Goal: Task Accomplishment & Management: Use online tool/utility

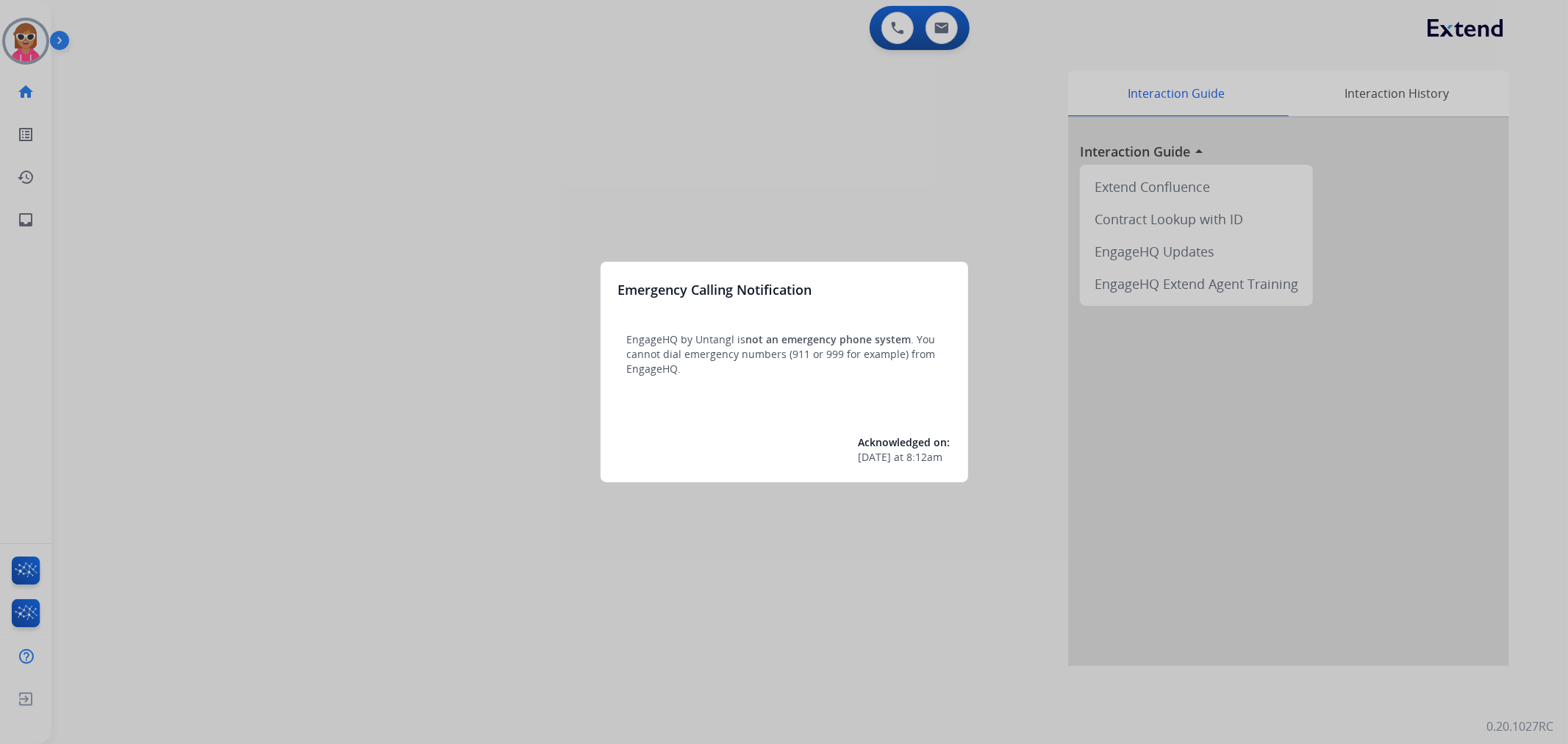
click at [16, 47] on div at bounding box center [784, 372] width 1568 height 744
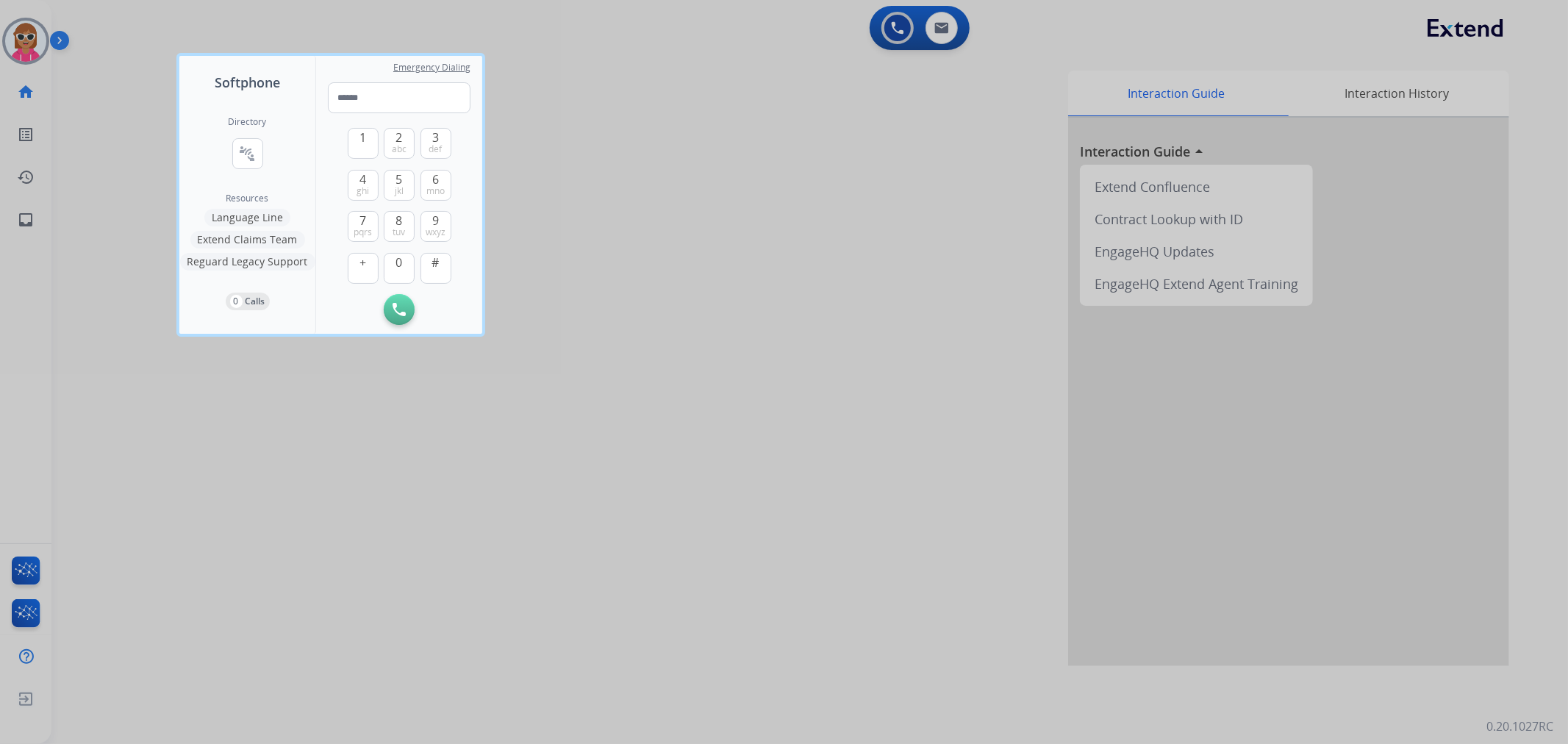
click at [17, 42] on div at bounding box center [784, 372] width 1568 height 744
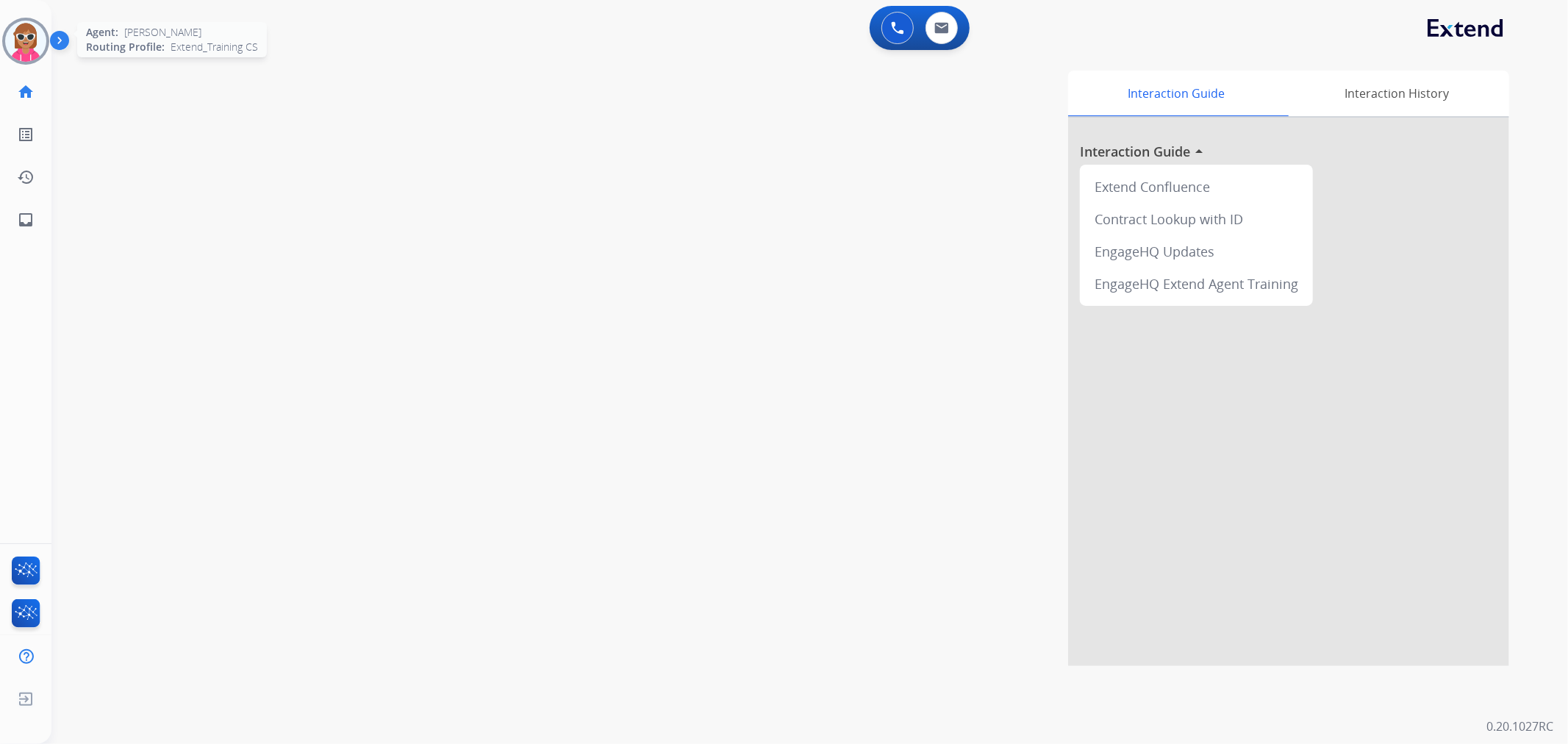
click at [17, 42] on img at bounding box center [26, 41] width 41 height 41
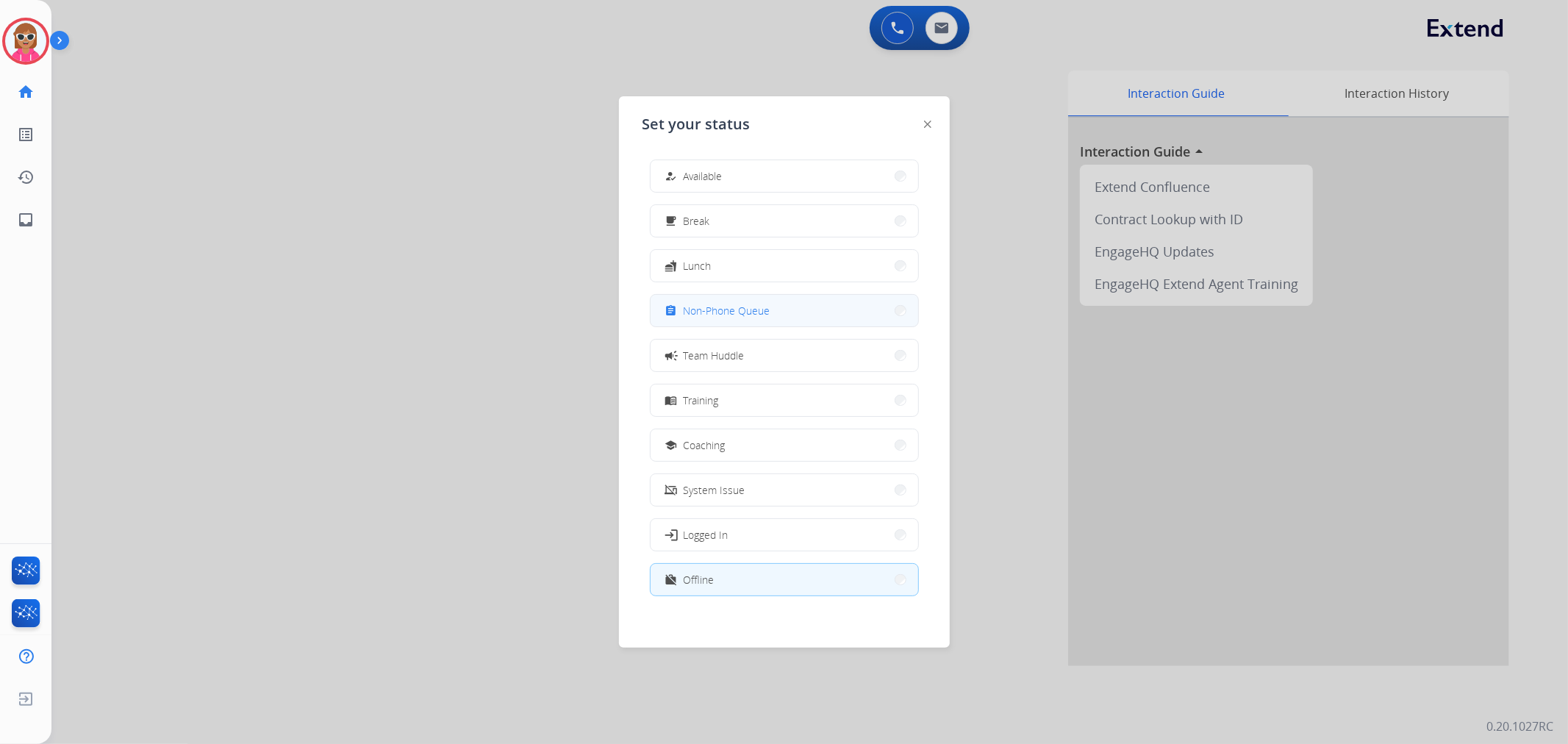
click at [754, 302] on button "assignment Non-Phone Queue" at bounding box center [784, 310] width 268 height 32
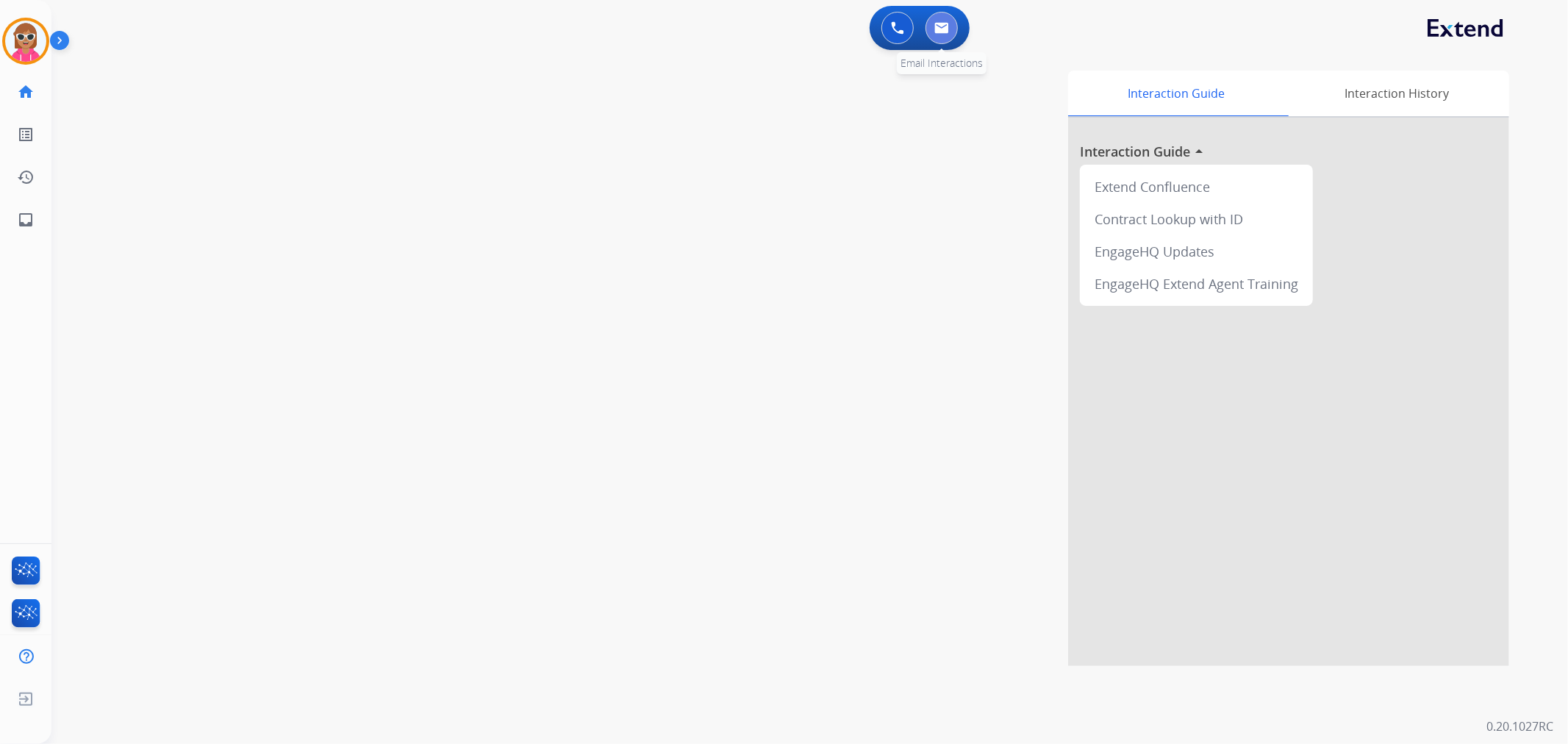
click at [949, 33] on button at bounding box center [941, 28] width 32 height 32
select select "**********"
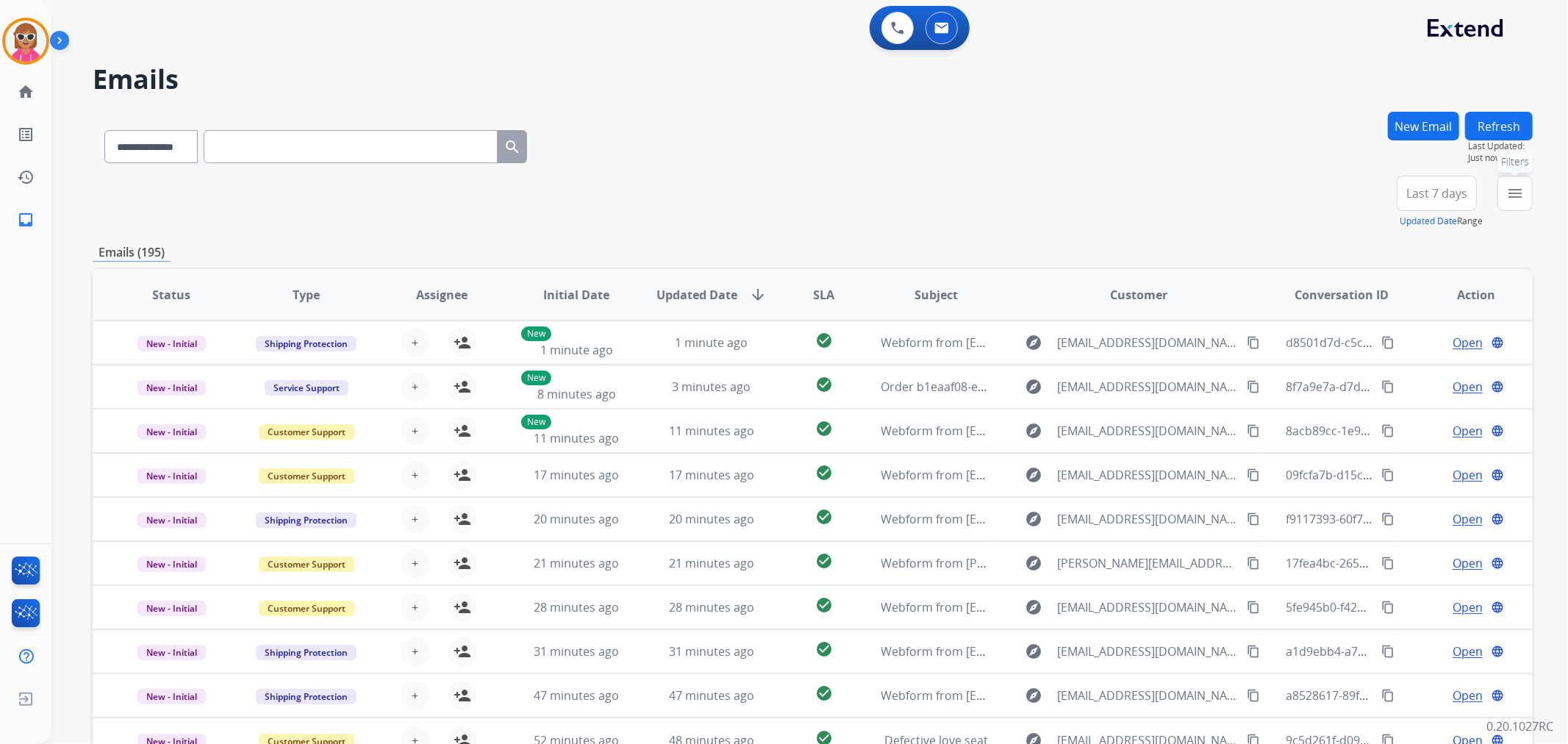
click at [1527, 194] on button "menu Filters" at bounding box center [1514, 193] width 35 height 35
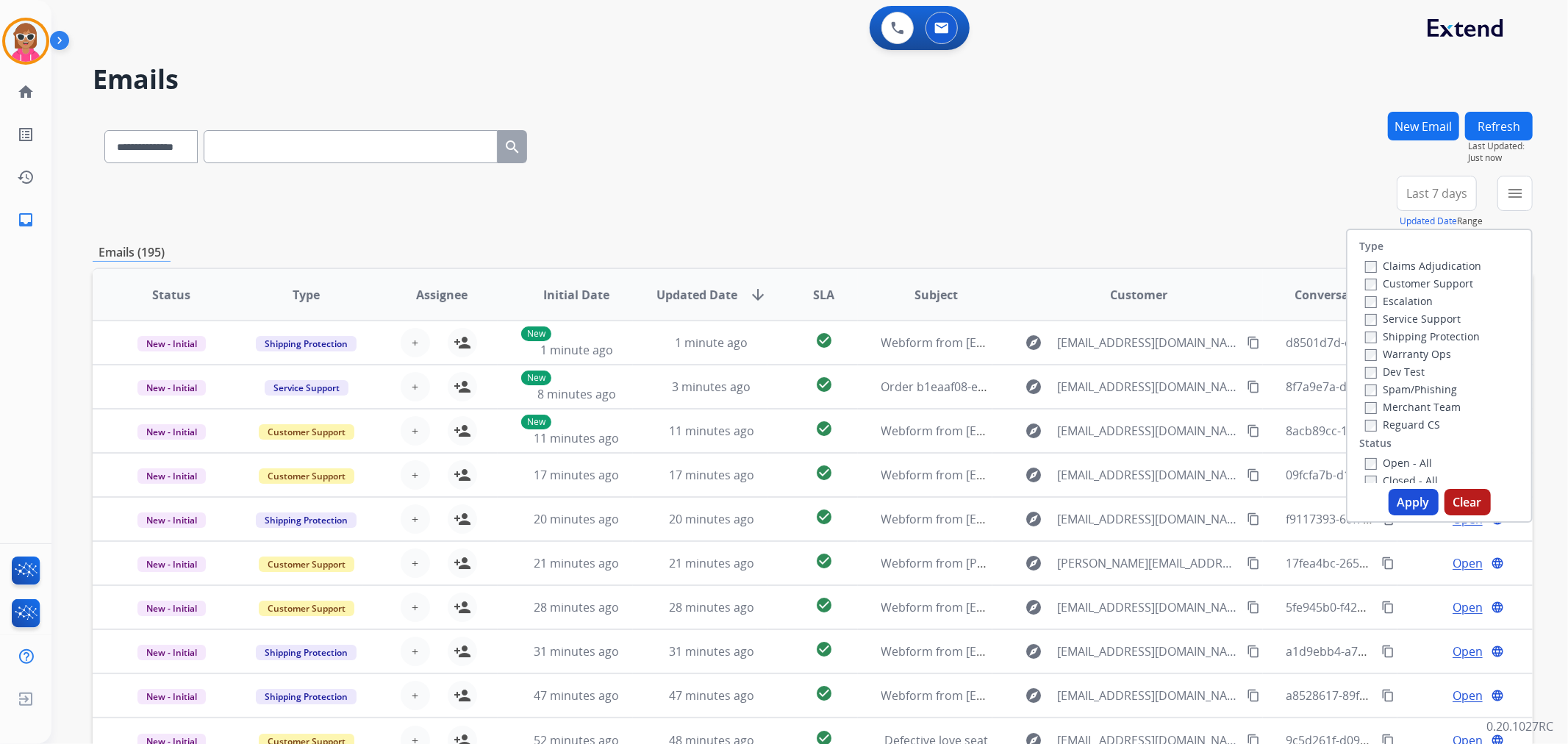
click at [1436, 285] on label "Customer Support" at bounding box center [1419, 283] width 108 height 14
click at [1433, 334] on label "Shipping Protection" at bounding box center [1422, 336] width 115 height 14
click at [1400, 420] on label "Reguard CS" at bounding box center [1402, 424] width 75 height 14
click at [1399, 456] on label "Open - All" at bounding box center [1398, 463] width 67 height 14
click at [1407, 491] on button "Apply" at bounding box center [1413, 502] width 50 height 27
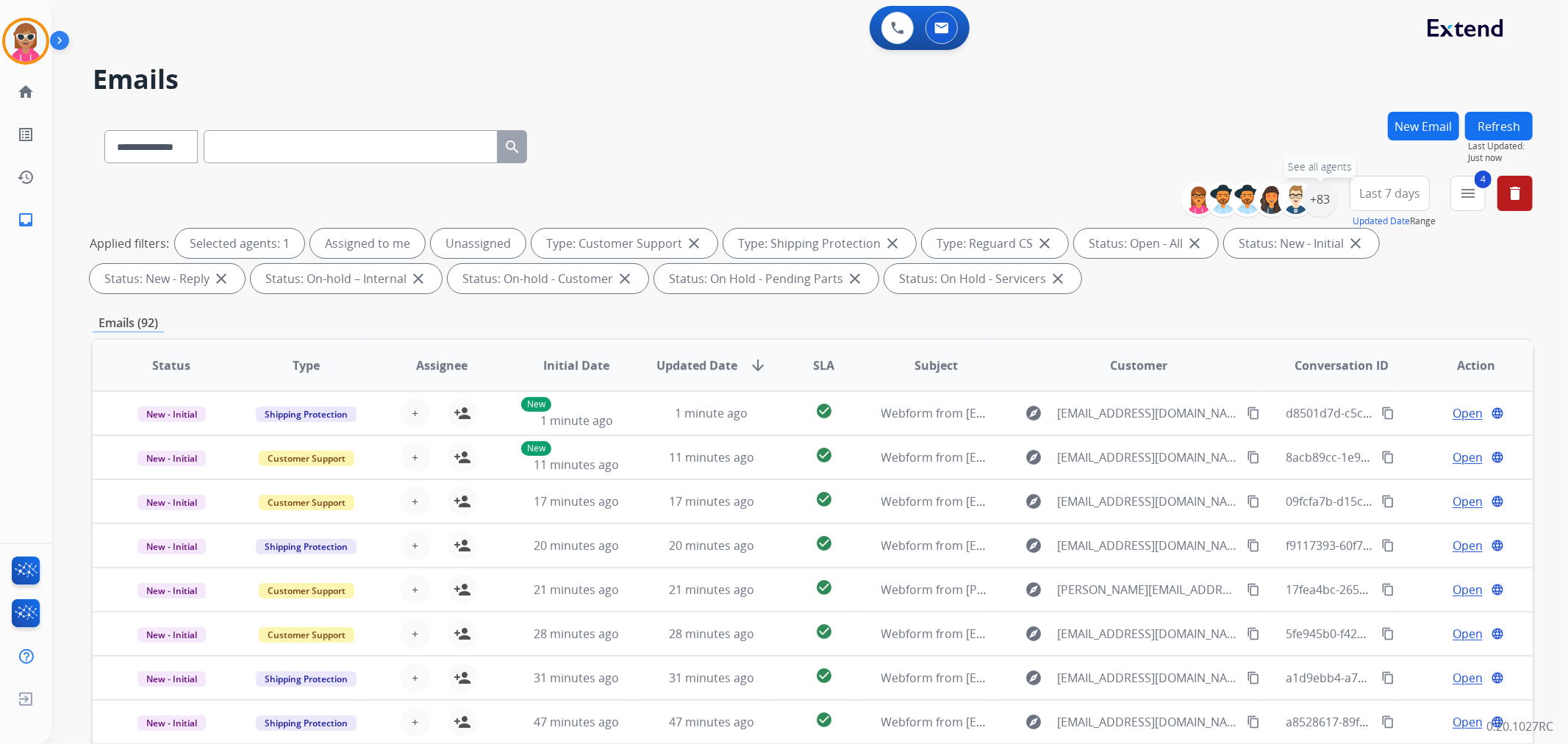
click at [1338, 197] on div "**********" at bounding box center [1362, 201] width 340 height 53
click at [1327, 206] on div "+83" at bounding box center [1320, 199] width 35 height 35
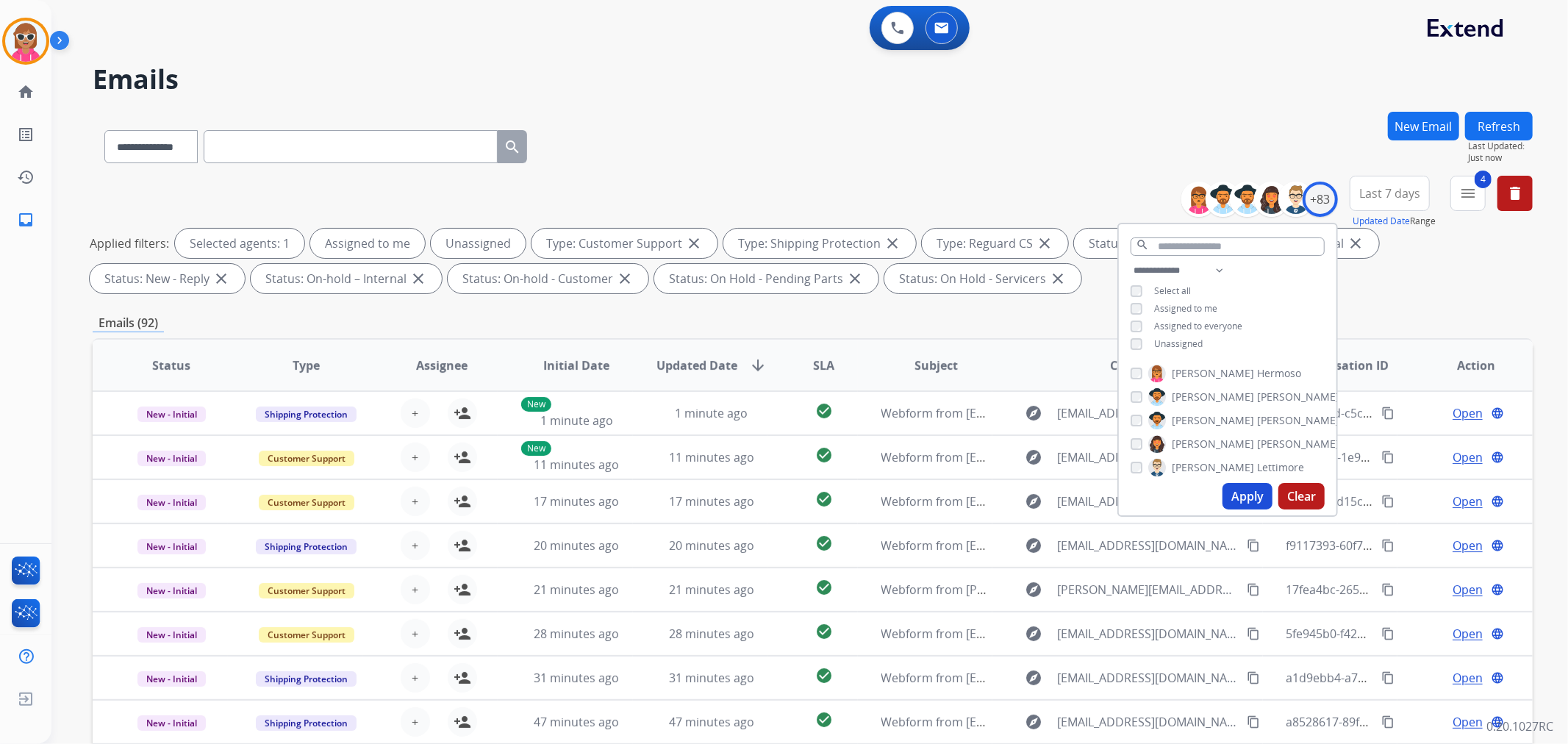
click at [1165, 304] on span "Assigned to me" at bounding box center [1185, 308] width 63 height 12
click at [1170, 339] on span "Unassigned" at bounding box center [1178, 344] width 48 height 12
click at [1202, 266] on select "**********" at bounding box center [1181, 270] width 101 height 17
click at [1131, 262] on select "**********" at bounding box center [1181, 270] width 101 height 17
drag, startPoint x: 1207, startPoint y: 264, endPoint x: 1205, endPoint y: 276, distance: 12.2
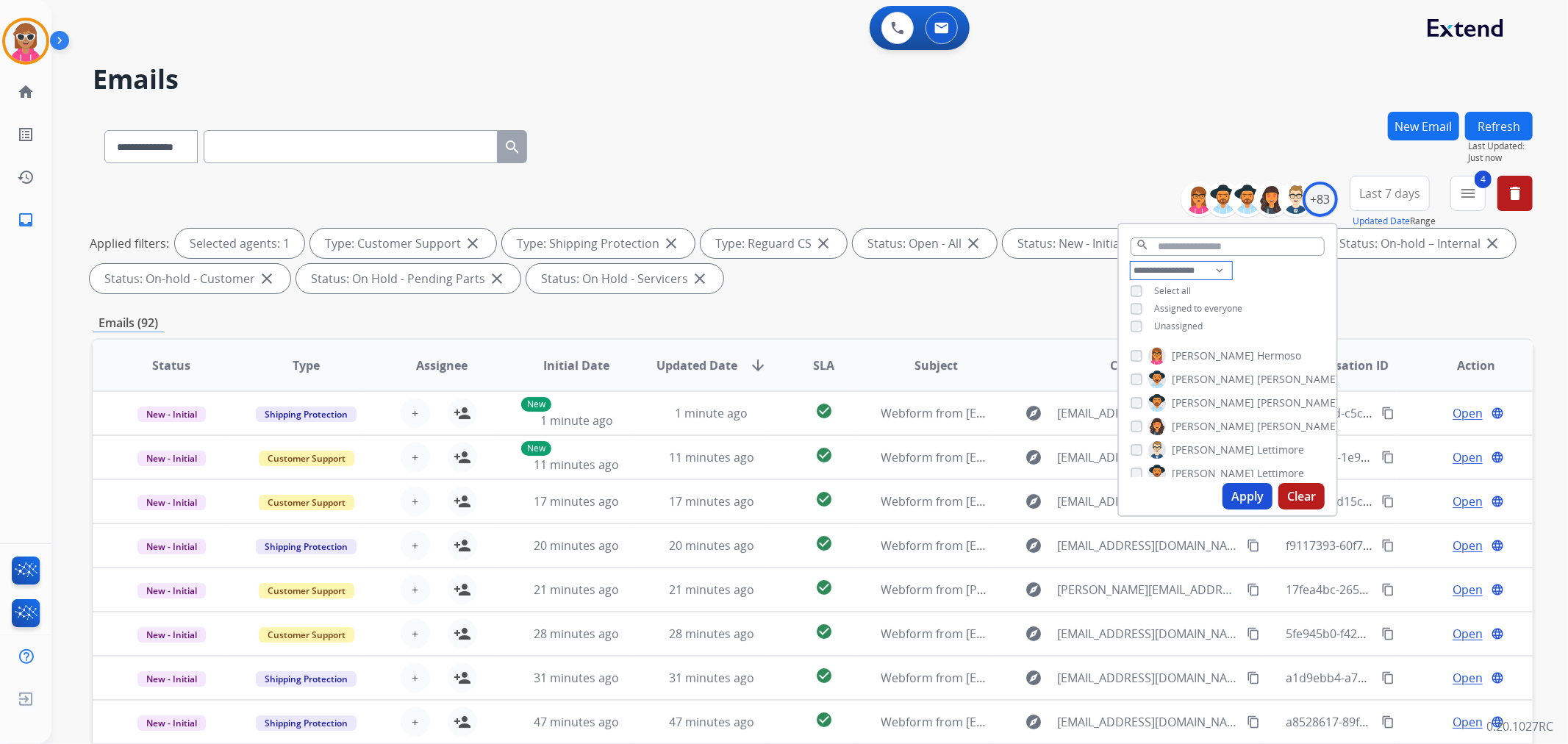
click at [1207, 264] on select "**********" at bounding box center [1181, 270] width 101 height 17
select select "**********"
click at [1131, 262] on select "**********" at bounding box center [1181, 270] width 101 height 17
click at [1259, 291] on div "**********" at bounding box center [1228, 300] width 218 height 76
click at [1257, 355] on span "[PERSON_NAME]" at bounding box center [1298, 355] width 82 height 15
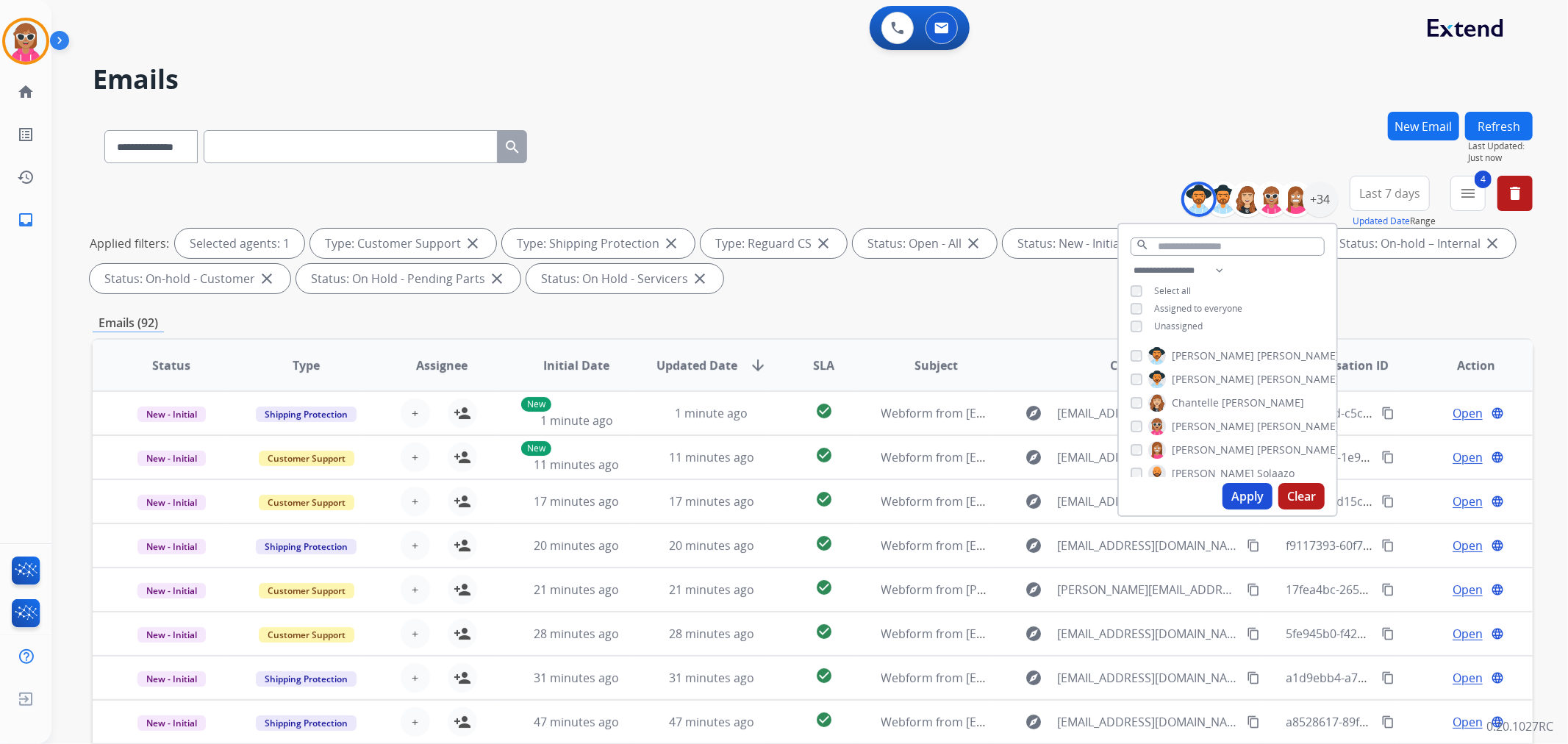
click at [1211, 387] on div "[PERSON_NAME] [PERSON_NAME] [PERSON_NAME] [PERSON_NAME] [PERSON_NAME] [PERSON_N…" at bounding box center [1228, 409] width 218 height 136
click at [1257, 379] on span "[PERSON_NAME]" at bounding box center [1298, 379] width 82 height 15
click at [1214, 407] on span "Chantelle" at bounding box center [1195, 403] width 47 height 15
click at [1210, 425] on span "[PERSON_NAME]" at bounding box center [1212, 426] width 82 height 15
click at [1207, 456] on label "[PERSON_NAME]" at bounding box center [1243, 450] width 191 height 17
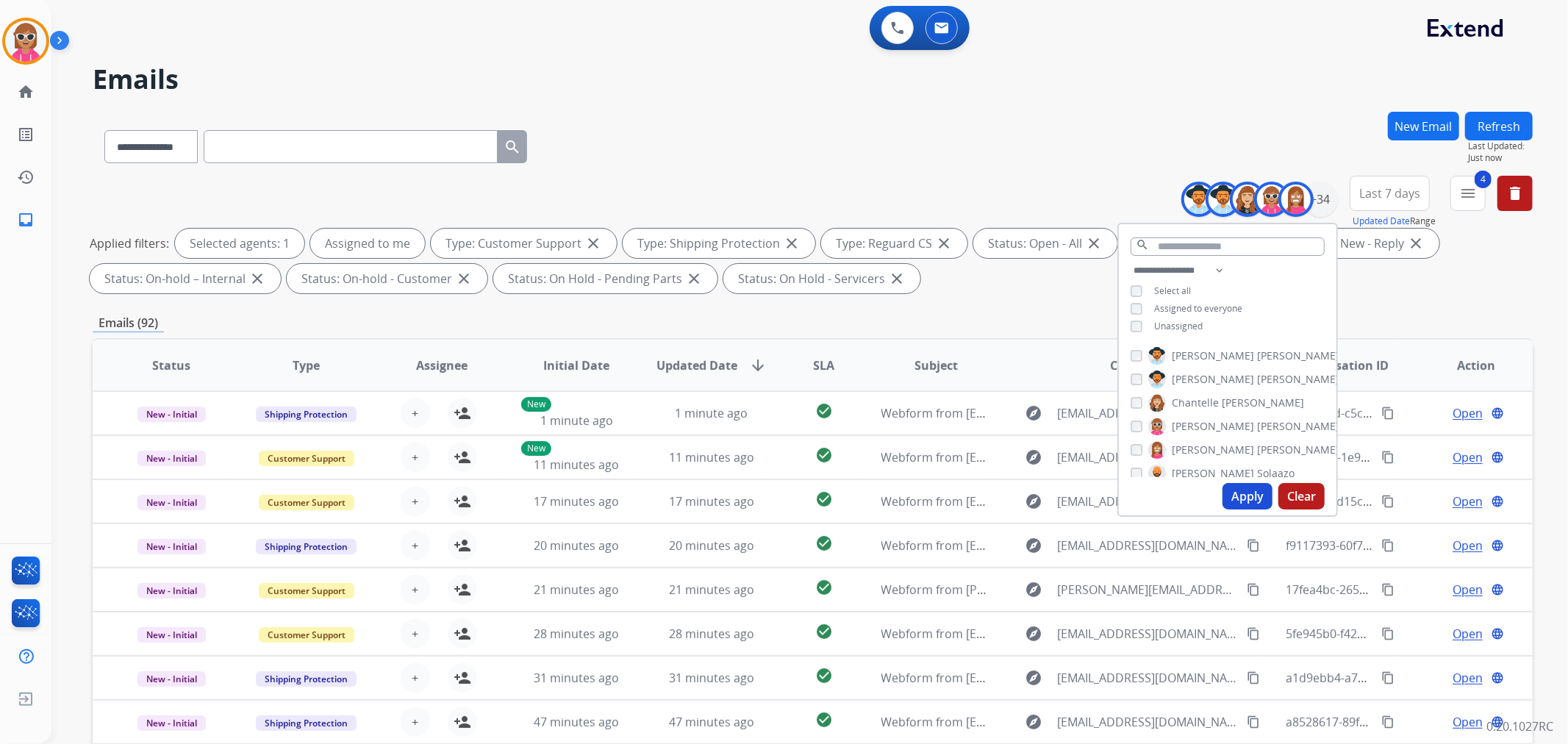
click at [1257, 474] on span "Solaazo" at bounding box center [1275, 473] width 37 height 15
drag, startPoint x: 1202, startPoint y: 402, endPoint x: 1213, endPoint y: 390, distance: 16.3
click at [1213, 390] on div "[PERSON_NAME] [PERSON_NAME] [PERSON_NAME] [PERSON_NAME] [PERSON_NAME] [PERSON_N…" at bounding box center [1228, 409] width 218 height 136
click at [1257, 408] on span "[PERSON_NAME]" at bounding box center [1298, 415] width 82 height 15
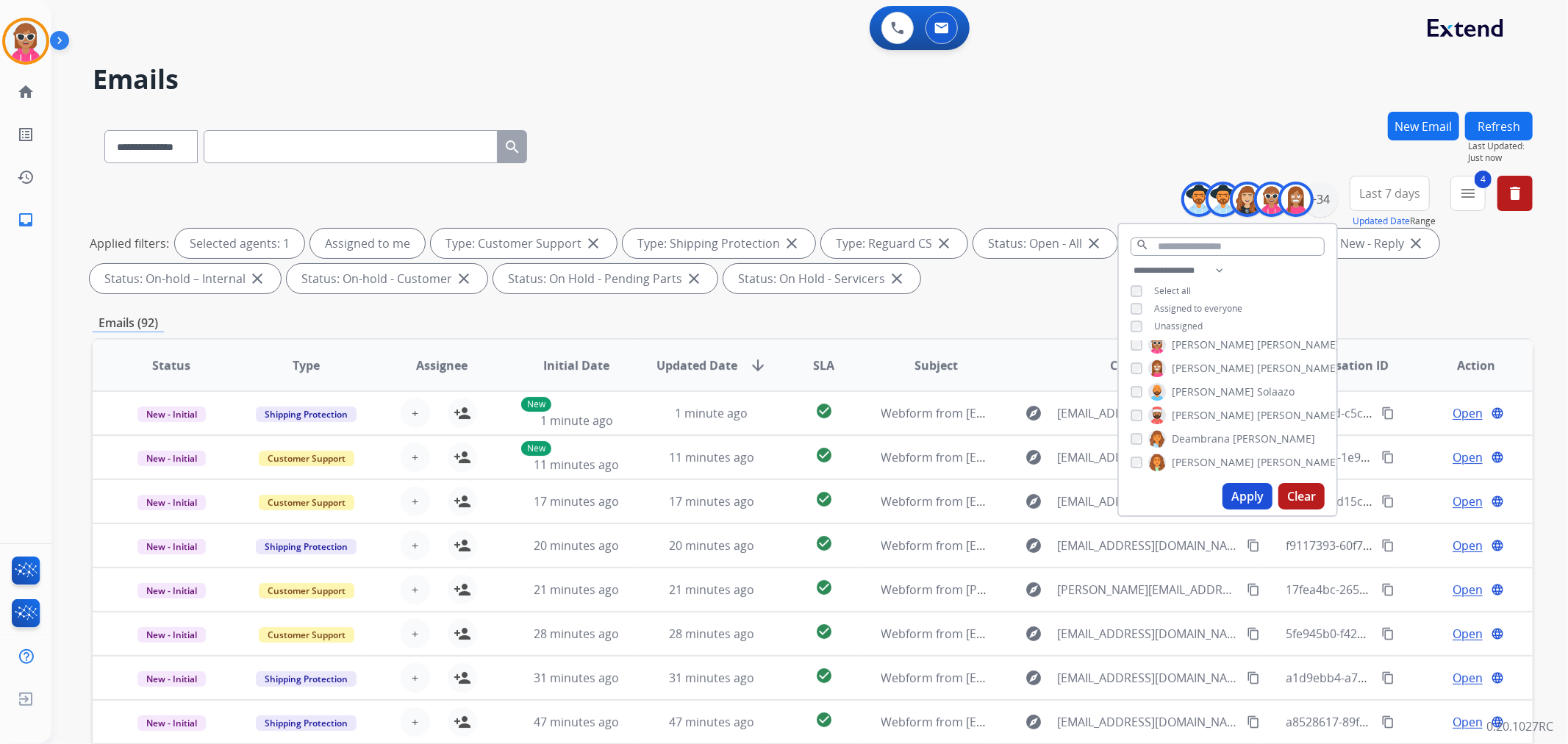
click at [1216, 438] on span "Deambrana" at bounding box center [1200, 438] width 58 height 15
click at [1257, 461] on span "[PERSON_NAME]" at bounding box center [1298, 462] width 82 height 15
click at [1214, 397] on span "Bois" at bounding box center [1213, 404] width 21 height 15
click at [1214, 423] on span "Harmony" at bounding box center [1194, 428] width 45 height 15
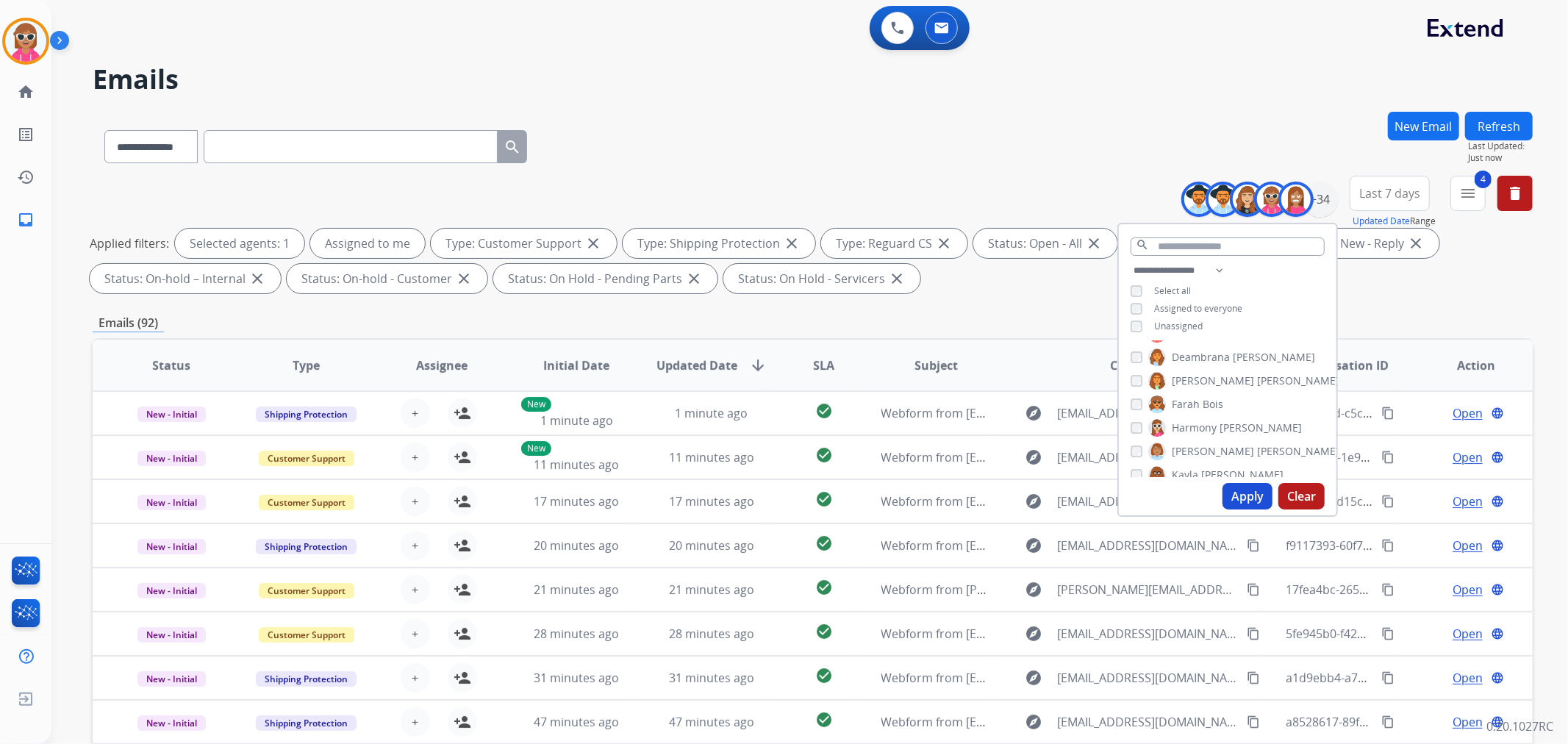
click at [1257, 448] on span "[PERSON_NAME]" at bounding box center [1298, 451] width 82 height 15
click at [1209, 477] on div "Apply Clear" at bounding box center [1228, 496] width 218 height 38
drag, startPoint x: 1209, startPoint y: 472, endPoint x: 1209, endPoint y: 435, distance: 37.0
click at [1209, 472] on span "[PERSON_NAME]" at bounding box center [1241, 474] width 82 height 15
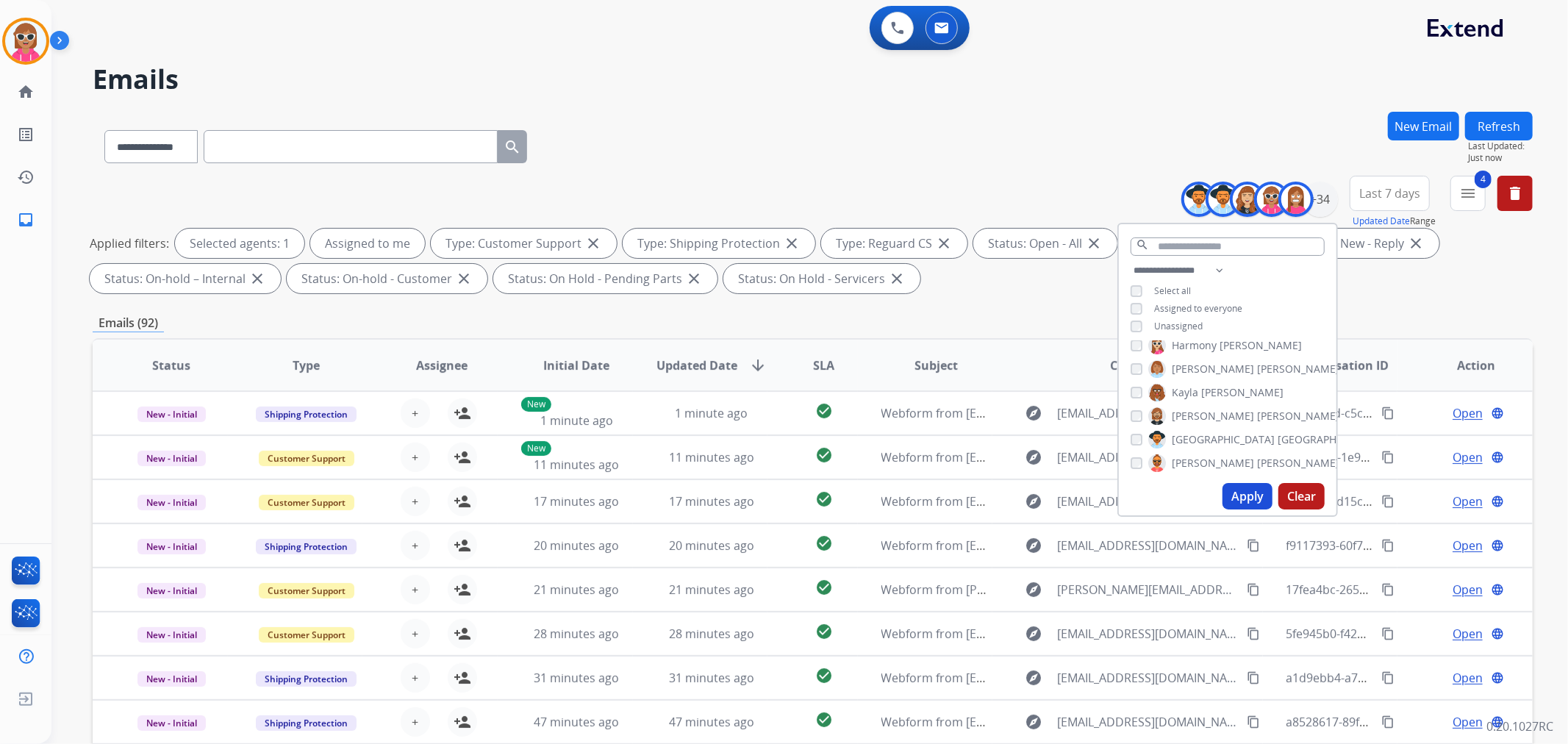
click at [1257, 412] on span "[PERSON_NAME]" at bounding box center [1298, 416] width 82 height 15
click at [1278, 436] on span "[GEOGRAPHIC_DATA]" at bounding box center [1329, 439] width 103 height 15
click at [1206, 458] on span "[PERSON_NAME]" at bounding box center [1212, 463] width 82 height 15
click at [1257, 405] on span "Durante" at bounding box center [1277, 404] width 41 height 15
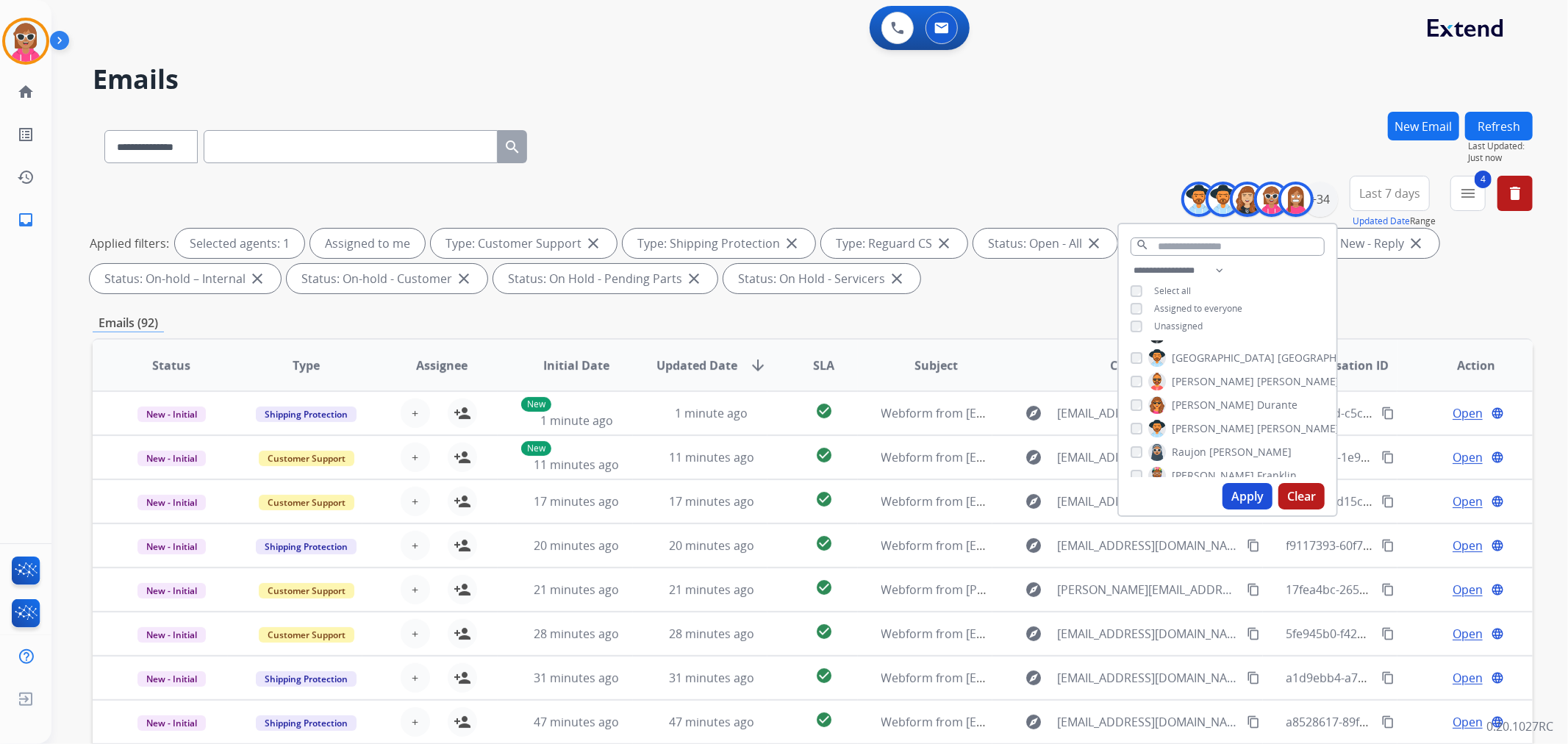
click at [1257, 429] on span "[PERSON_NAME]" at bounding box center [1298, 429] width 82 height 15
click at [1203, 446] on label "[PERSON_NAME]" at bounding box center [1220, 452] width 143 height 17
click at [1204, 468] on span "[PERSON_NAME]" at bounding box center [1212, 475] width 82 height 15
click at [1200, 416] on span "[PERSON_NAME]" at bounding box center [1212, 417] width 82 height 15
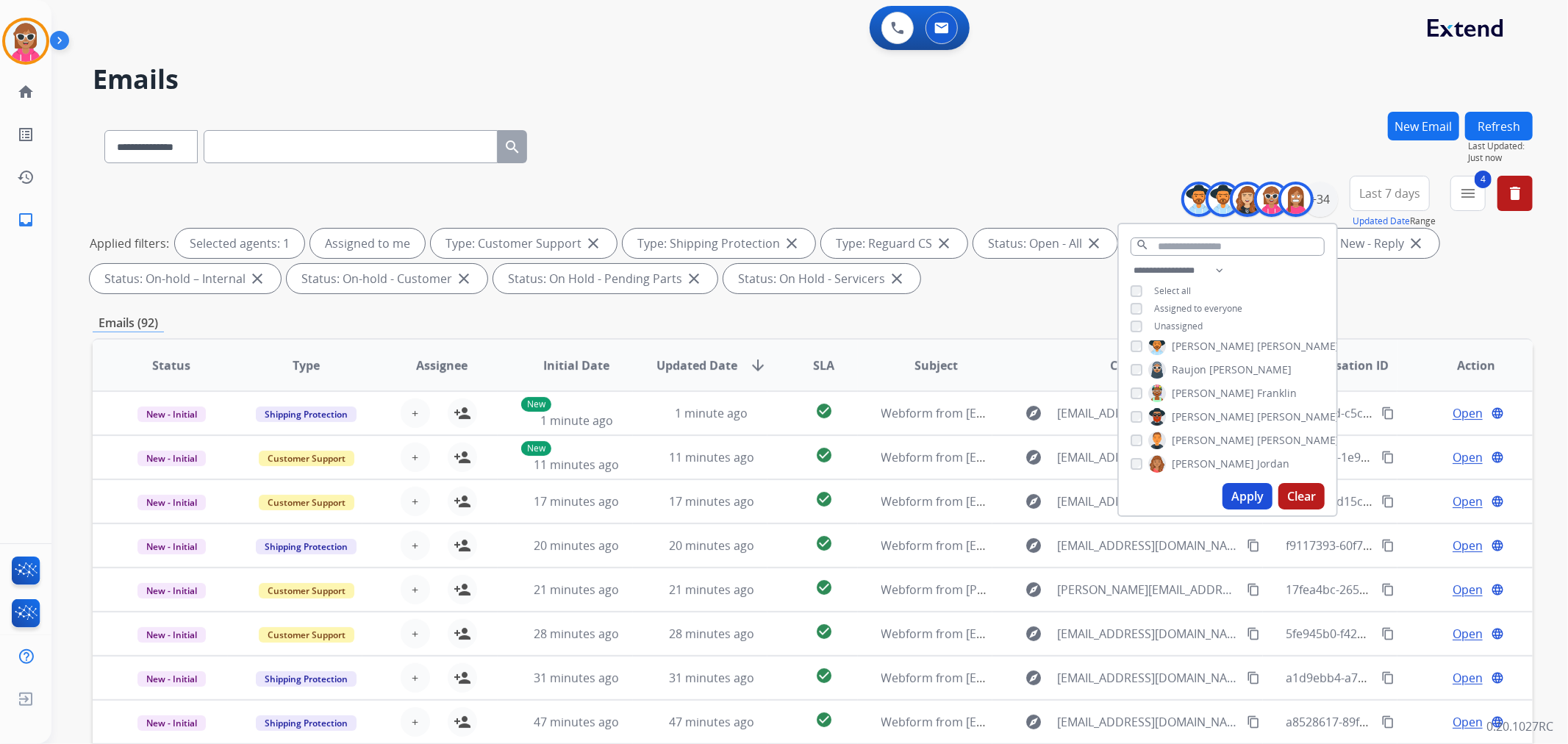
click at [1200, 446] on div "[PERSON_NAME] [PERSON_NAME] [PERSON_NAME] [PERSON_NAME] [PERSON_NAME] [PERSON_N…" at bounding box center [1228, 409] width 218 height 136
click at [1257, 436] on span "[PERSON_NAME]" at bounding box center [1298, 440] width 82 height 15
click at [1201, 461] on span "[PERSON_NAME]" at bounding box center [1212, 463] width 82 height 15
click at [1210, 408] on span "Shamaya" at bounding box center [1194, 405] width 45 height 15
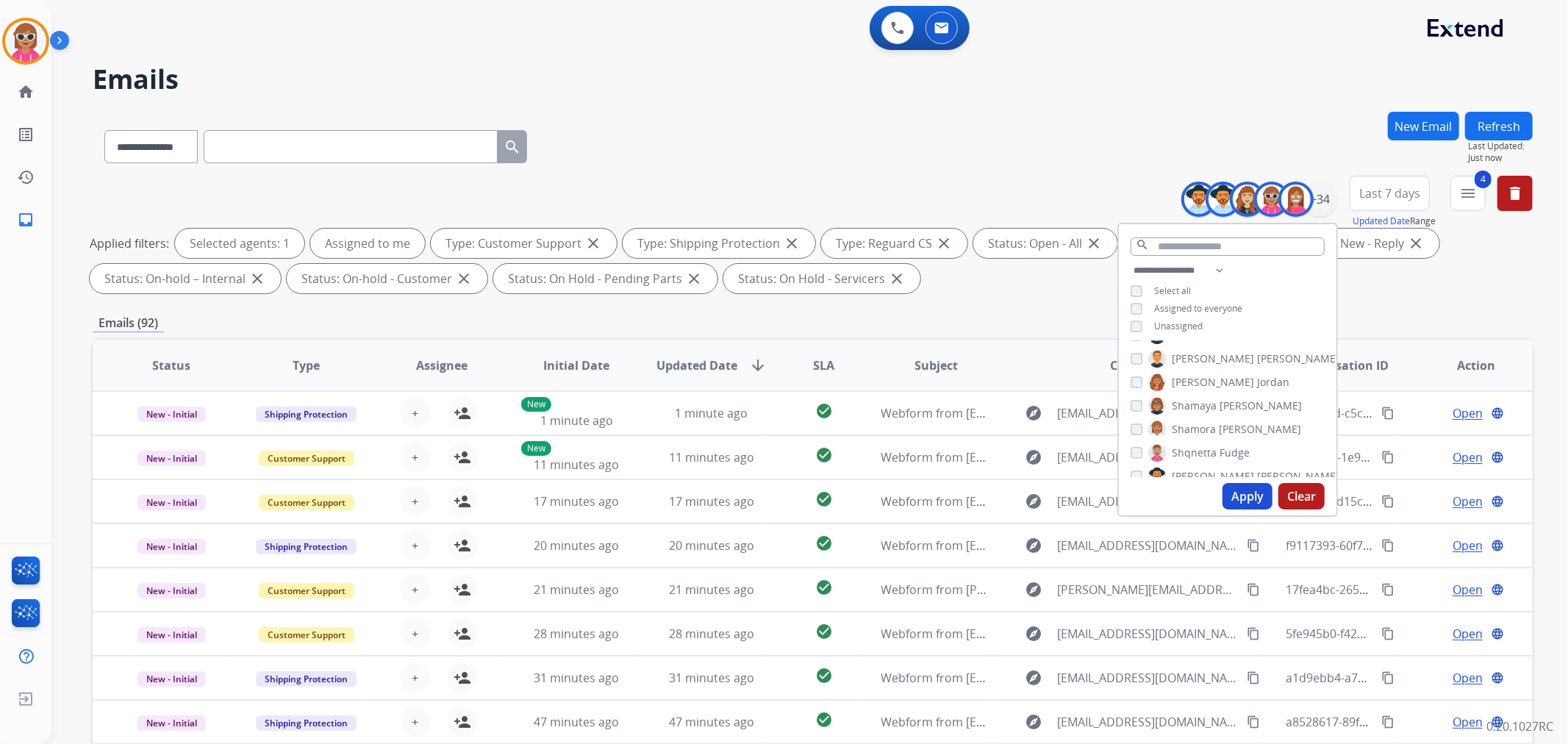
click at [1203, 427] on span "Shamora" at bounding box center [1193, 429] width 44 height 15
click at [1202, 454] on span "Shqnetta" at bounding box center [1194, 453] width 45 height 15
click at [1201, 474] on span "[PERSON_NAME]" at bounding box center [1212, 476] width 82 height 15
click at [1257, 410] on span "Davidson" at bounding box center [1279, 416] width 46 height 15
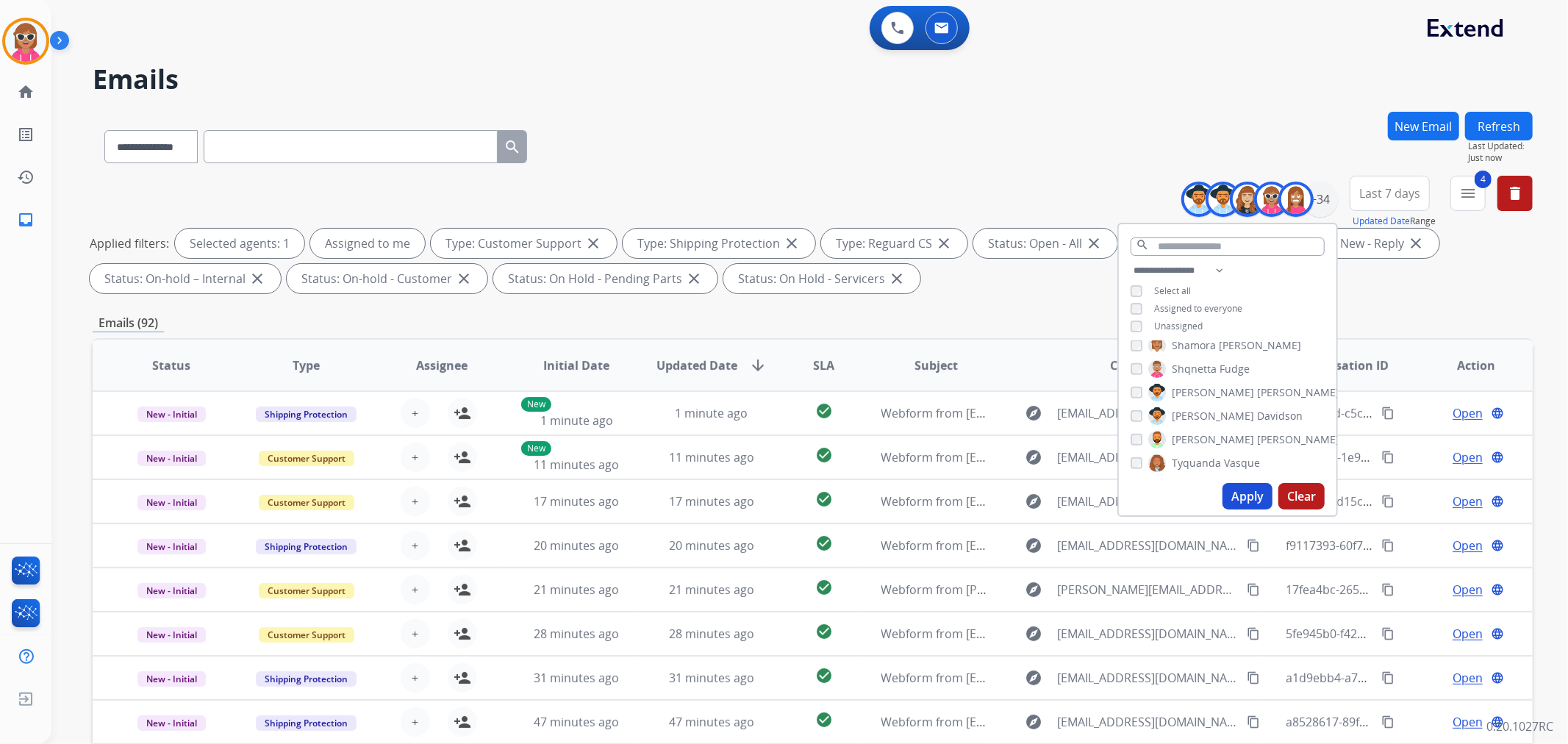
click at [1257, 442] on span "[PERSON_NAME]" at bounding box center [1298, 439] width 82 height 15
click at [1200, 461] on span "Tyquanda" at bounding box center [1196, 463] width 49 height 15
click at [1215, 404] on span "King" at bounding box center [1213, 404] width 22 height 15
click at [1206, 424] on span "[GEOGRAPHIC_DATA]" at bounding box center [1222, 429] width 103 height 15
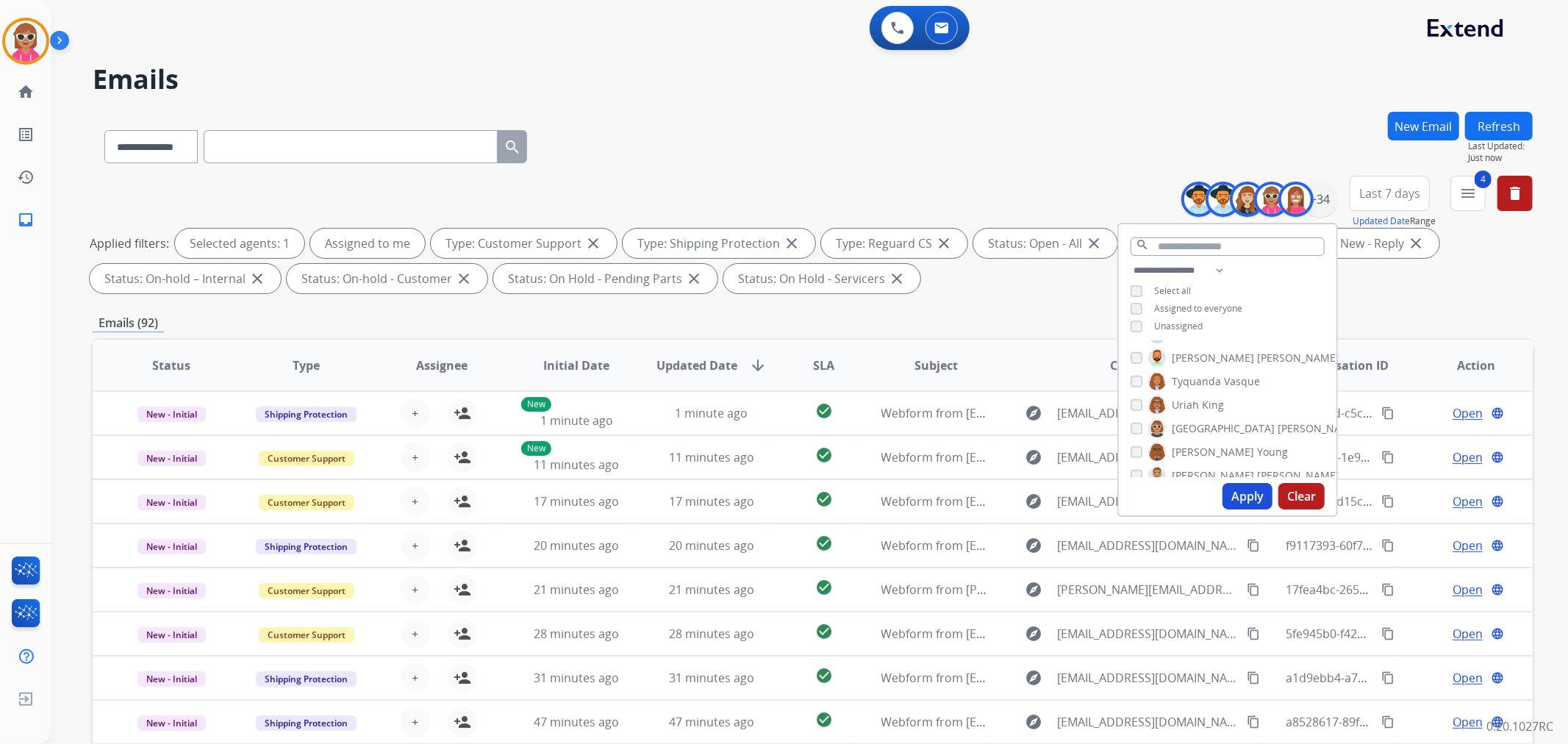
click at [1203, 449] on span "[PERSON_NAME]" at bounding box center [1212, 452] width 82 height 15
click at [1201, 468] on span "[PERSON_NAME]" at bounding box center [1212, 475] width 82 height 15
click at [1251, 499] on button "Apply" at bounding box center [1247, 496] width 50 height 27
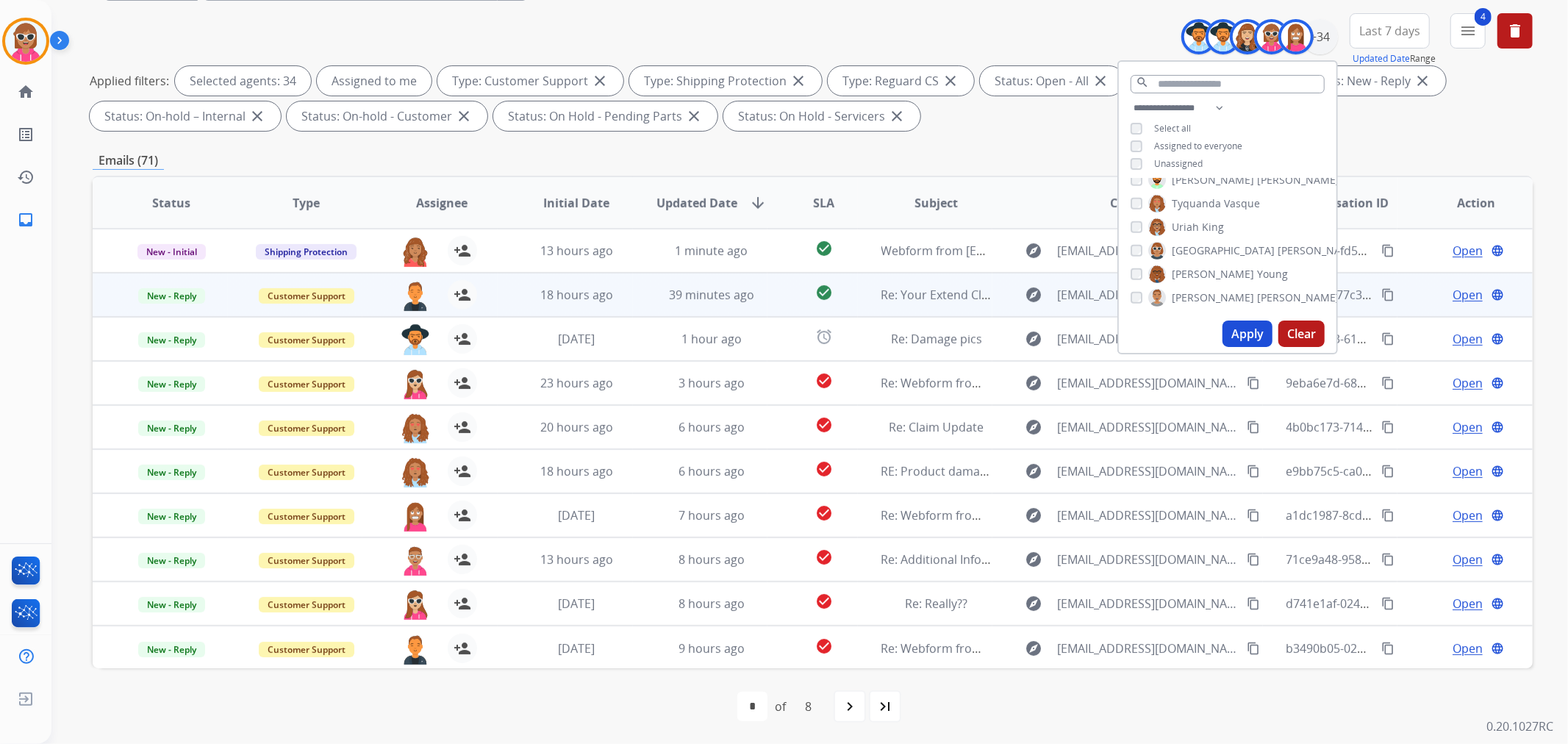
scroll to position [163, 0]
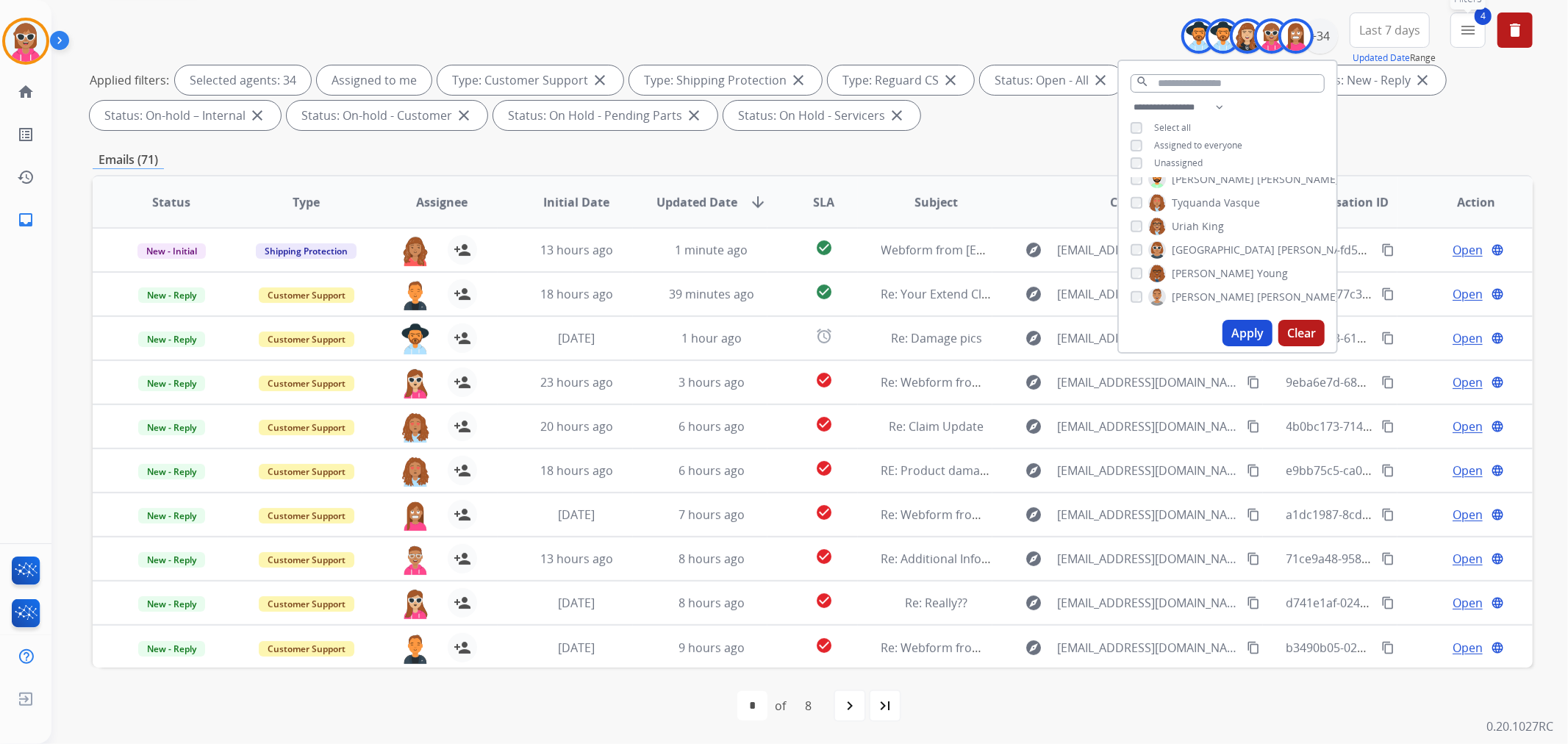
click at [1482, 41] on button "4 menu Filters" at bounding box center [1468, 29] width 35 height 35
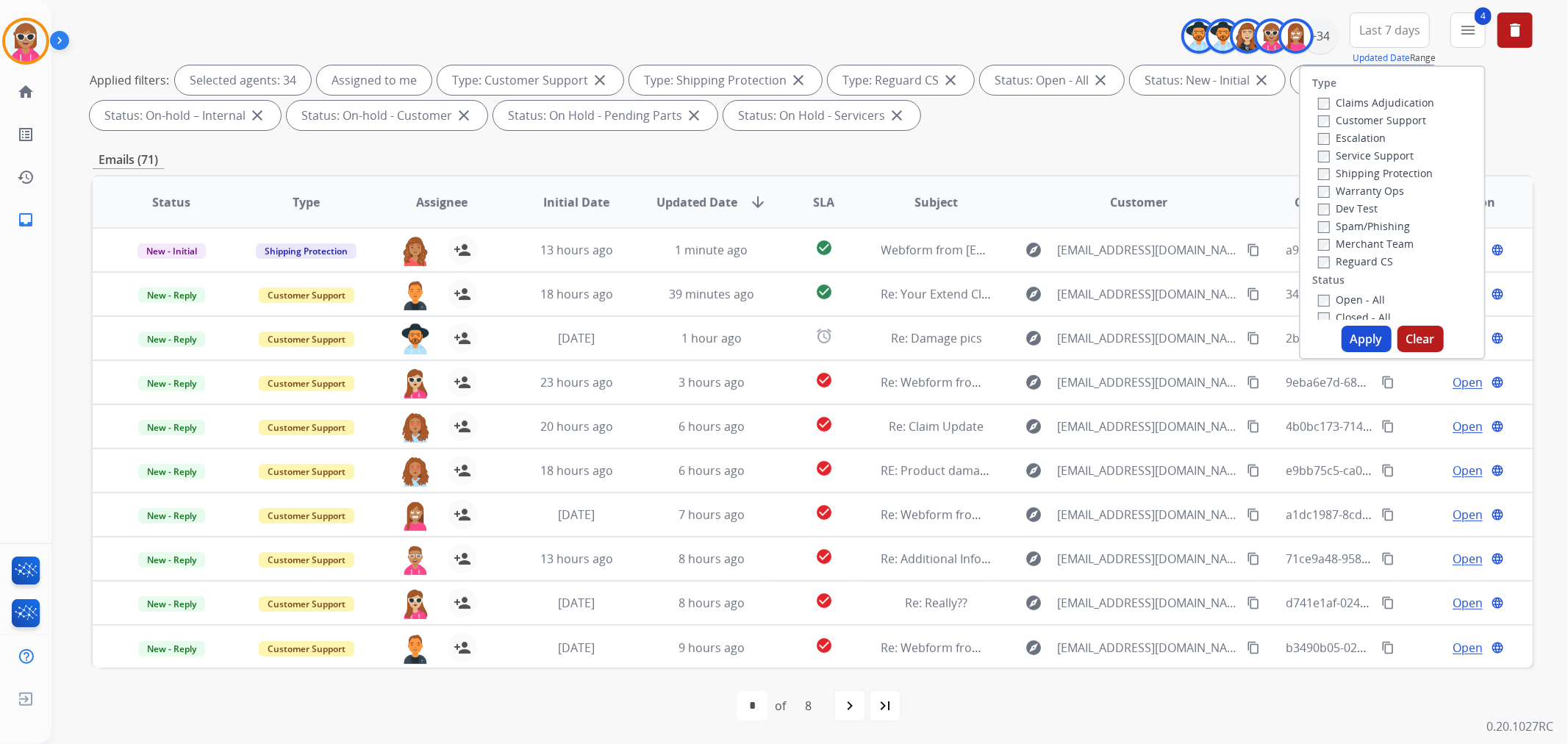
click at [731, 138] on div "**********" at bounding box center [812, 346] width 1440 height 796
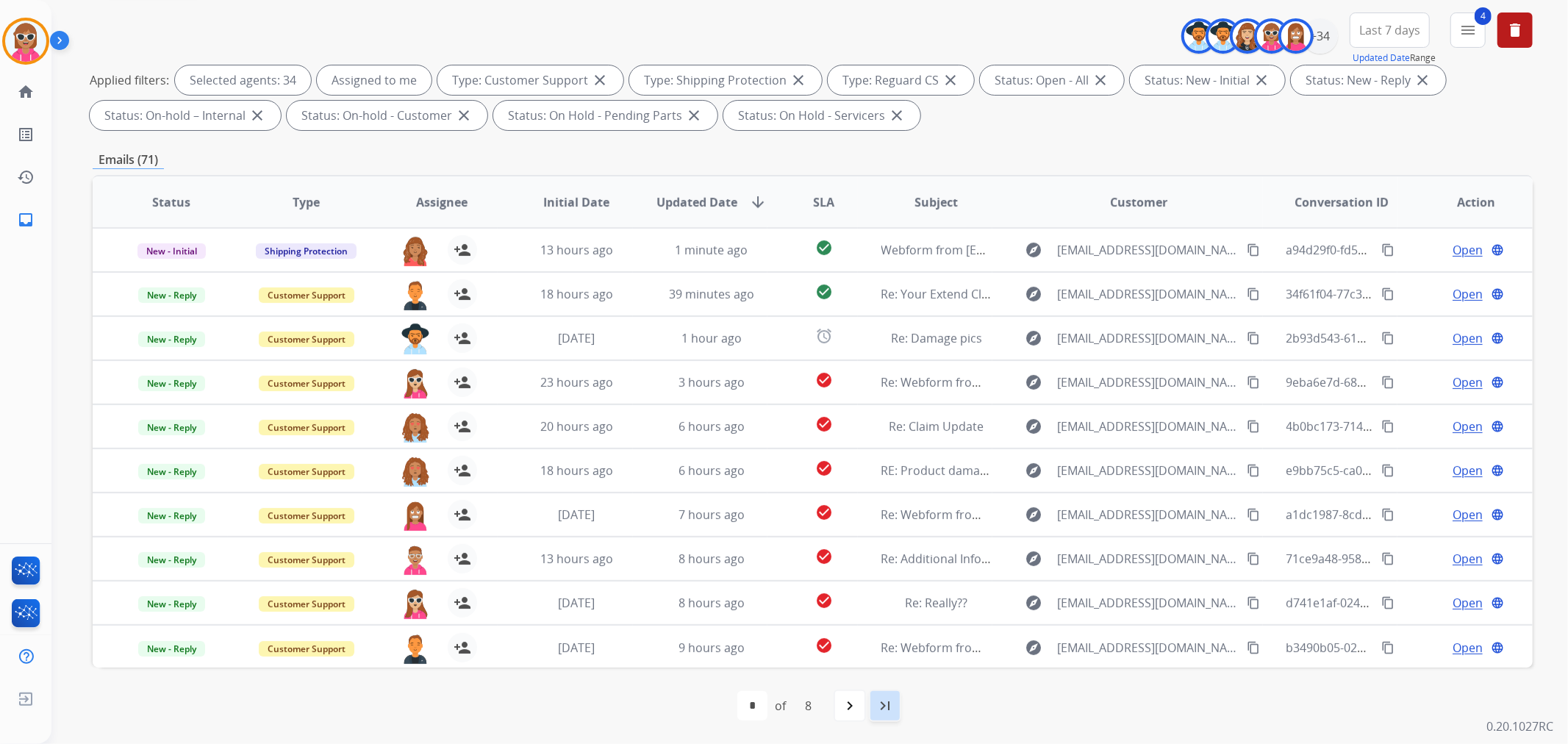
click at [886, 693] on div "last_page" at bounding box center [885, 705] width 32 height 32
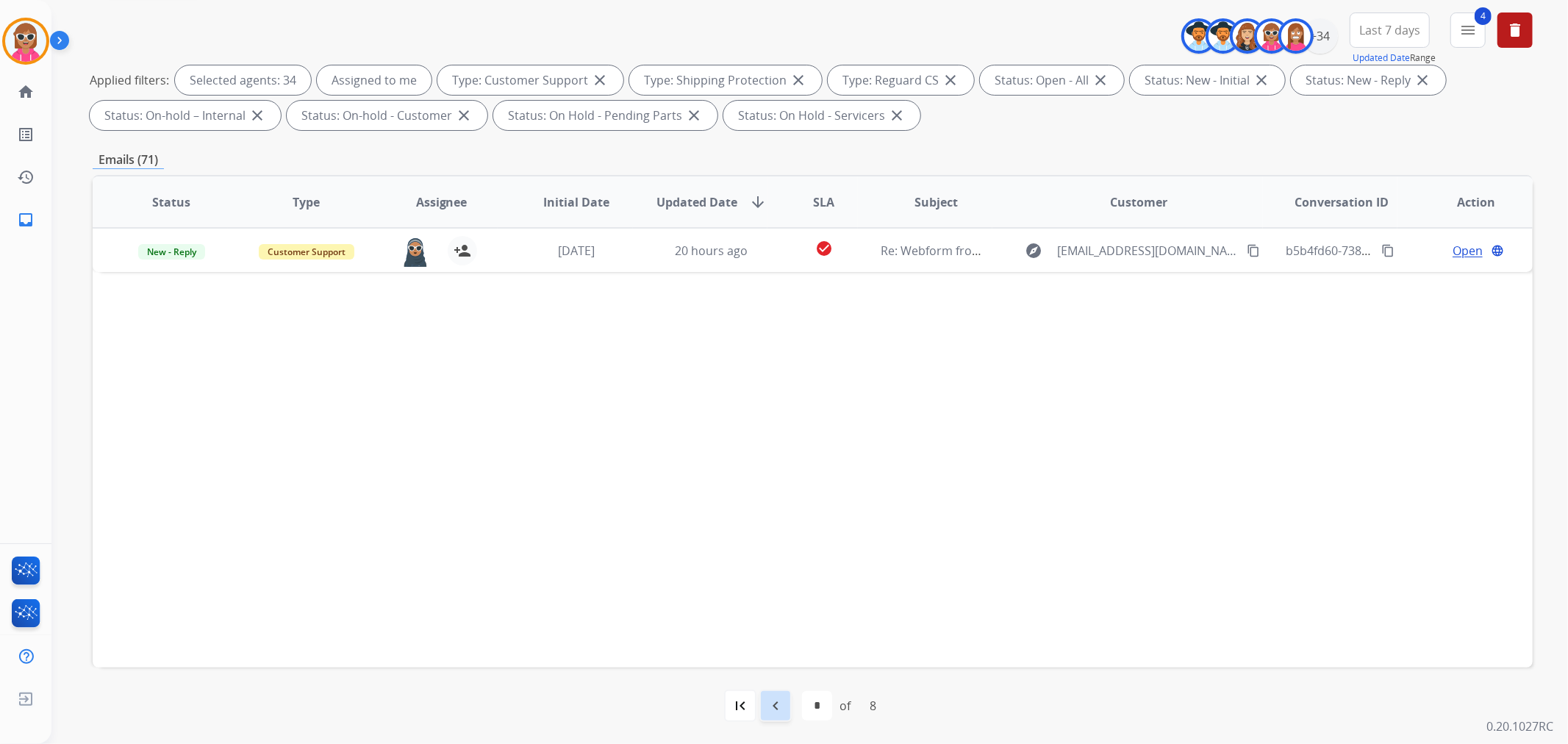
click at [780, 713] on mat-icon "navigate_before" at bounding box center [775, 706] width 17 height 17
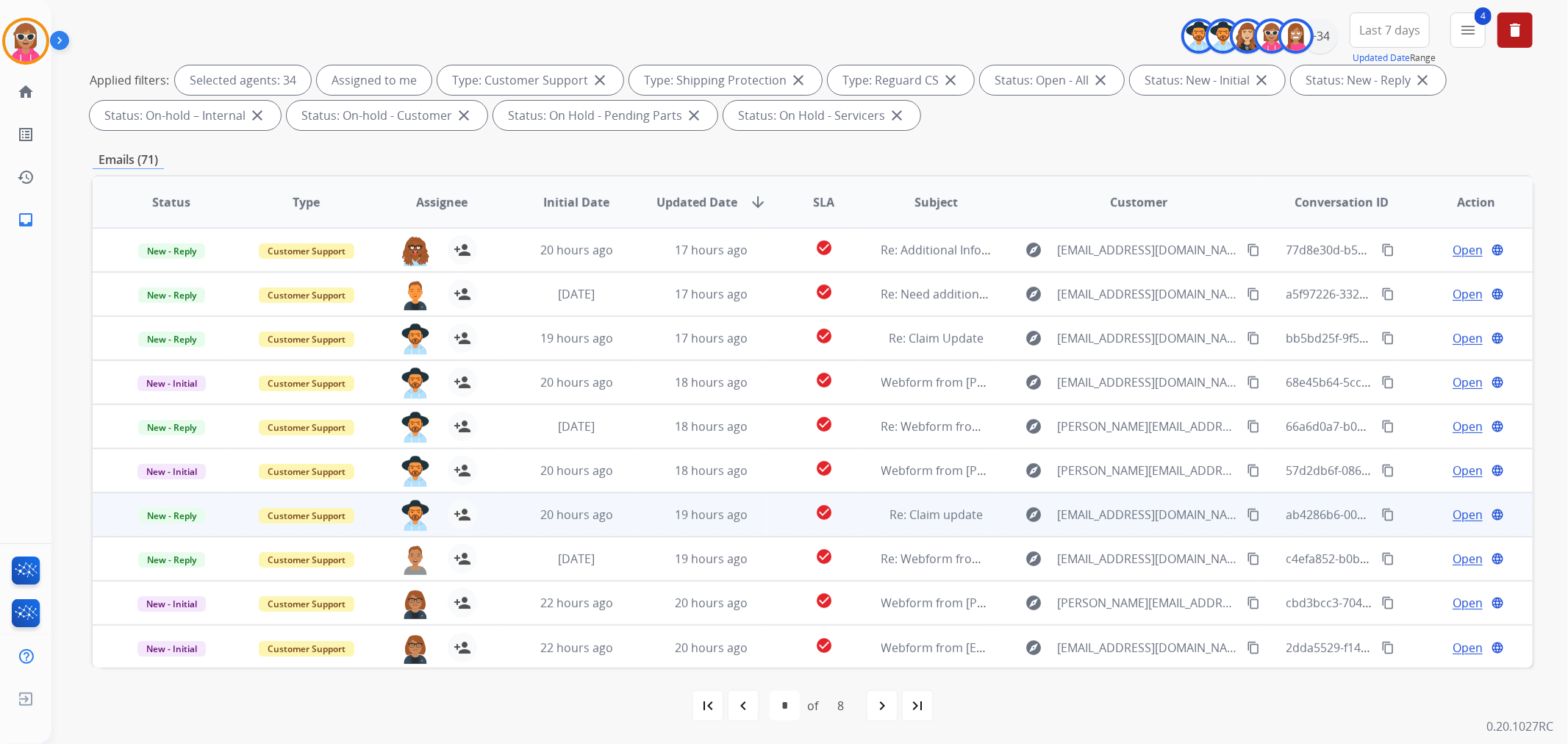
scroll to position [1, 0]
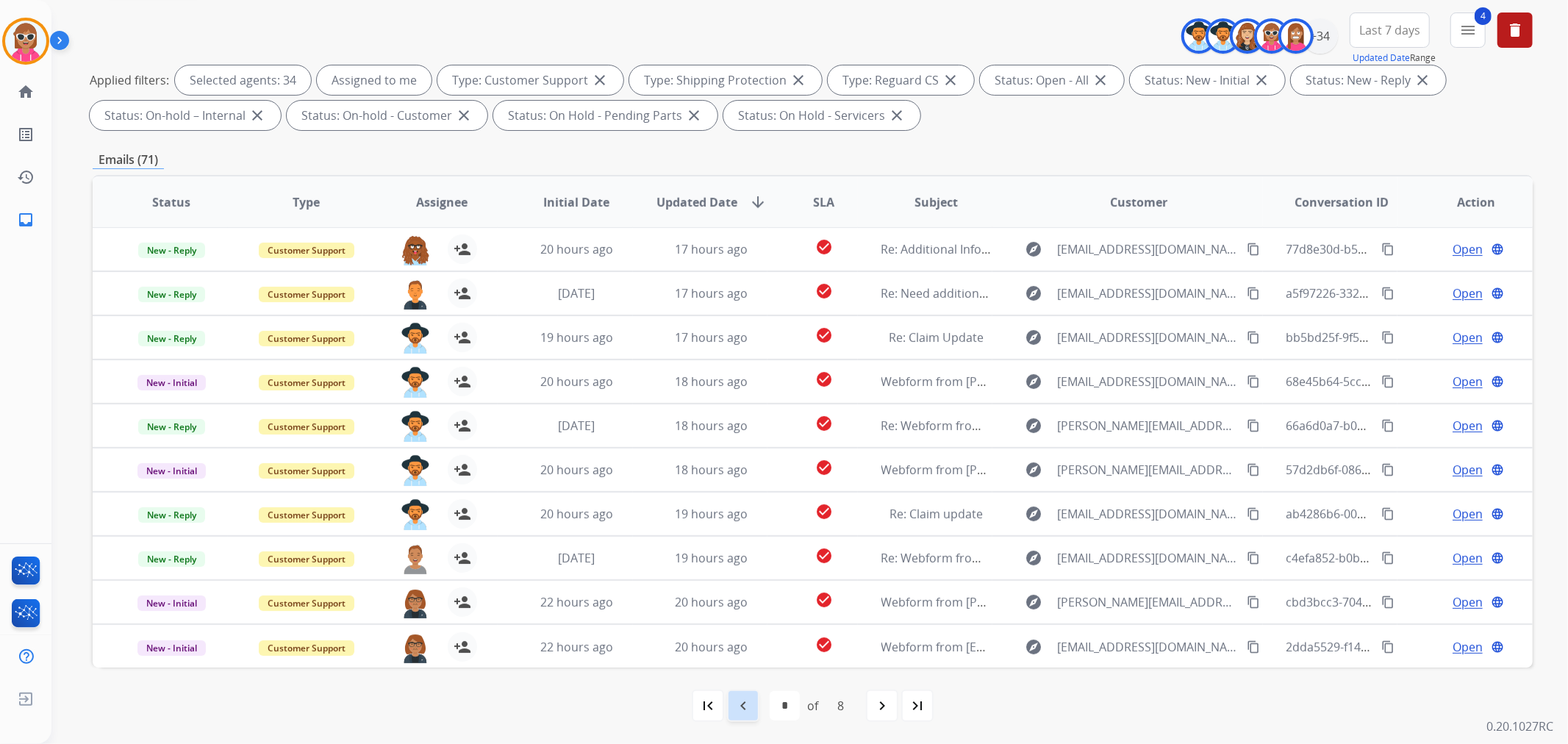
click at [758, 697] on div "navigate_before" at bounding box center [742, 705] width 32 height 32
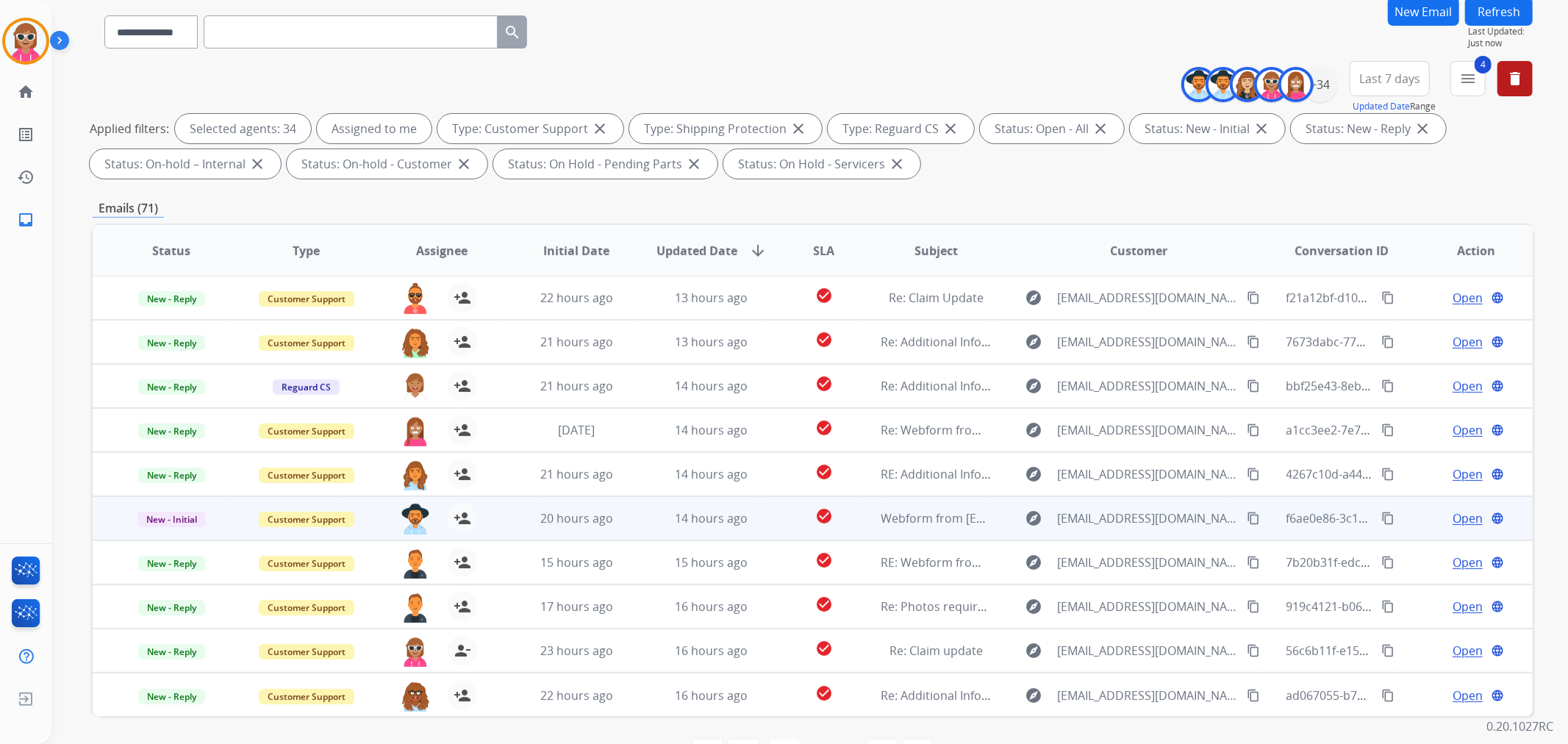
scroll to position [163, 0]
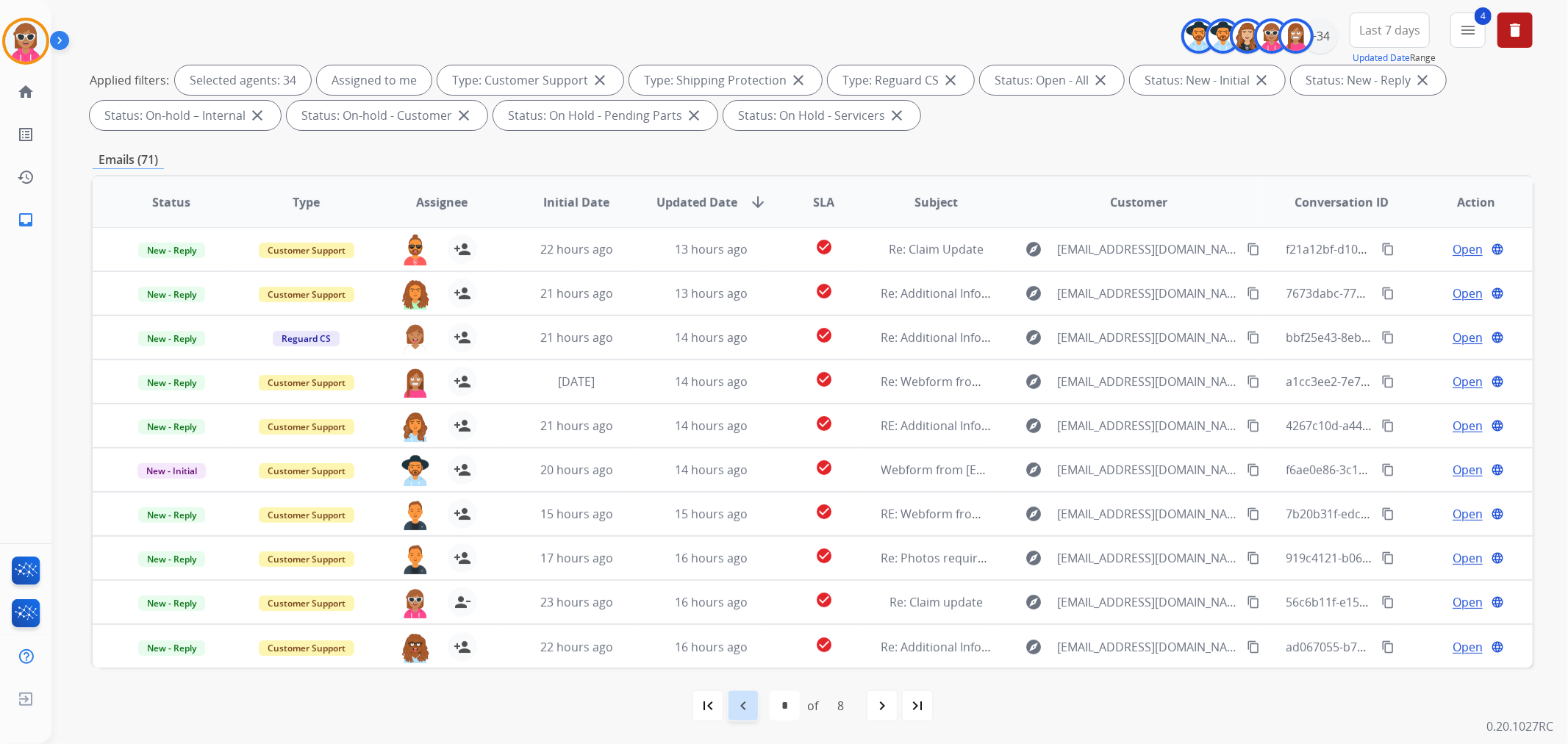
click at [744, 710] on mat-icon "navigate_before" at bounding box center [743, 706] width 17 height 17
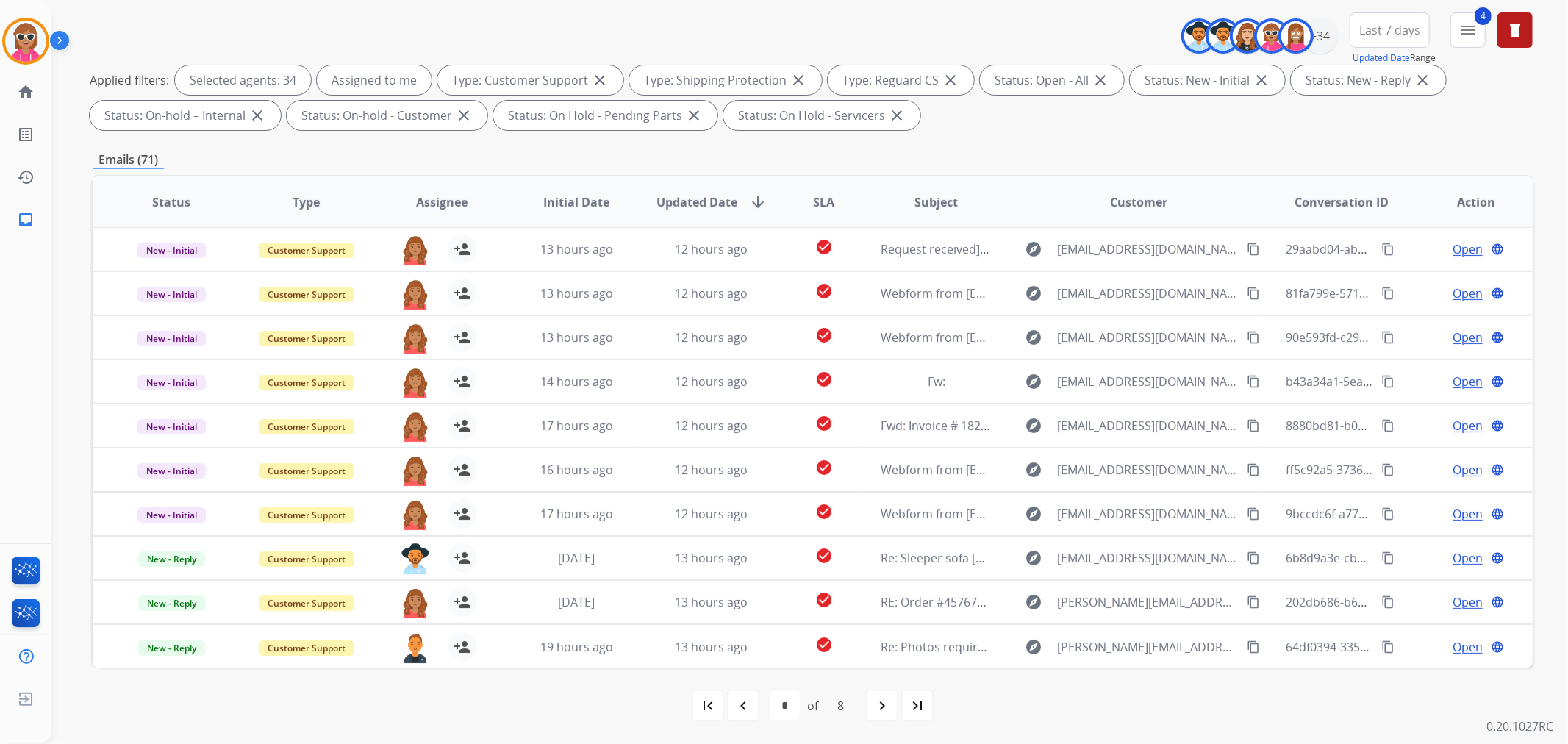
click at [890, 699] on mat-icon "navigate_next" at bounding box center [882, 706] width 17 height 17
select select "*"
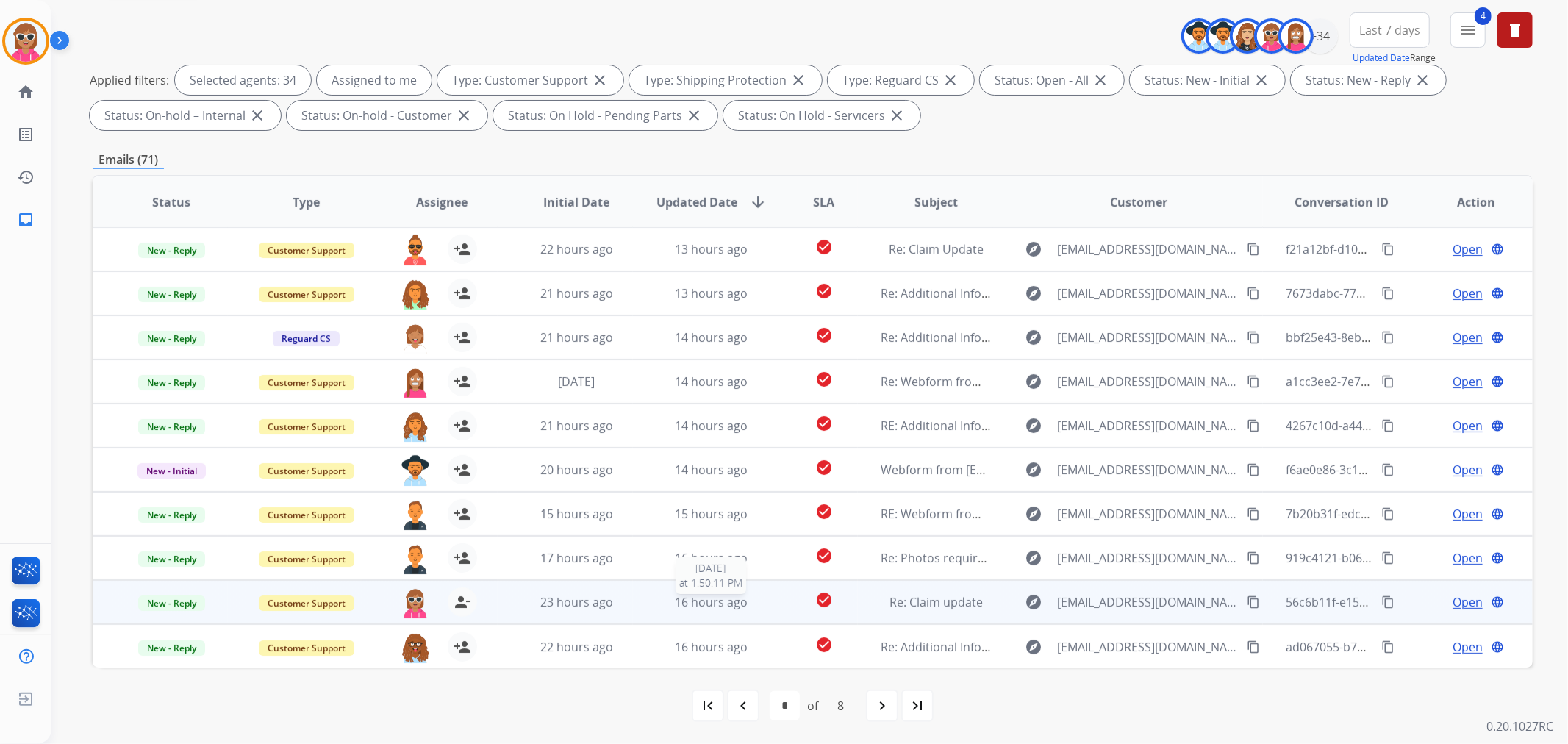
click at [657, 601] on div "16 hours ago" at bounding box center [712, 602] width 111 height 17
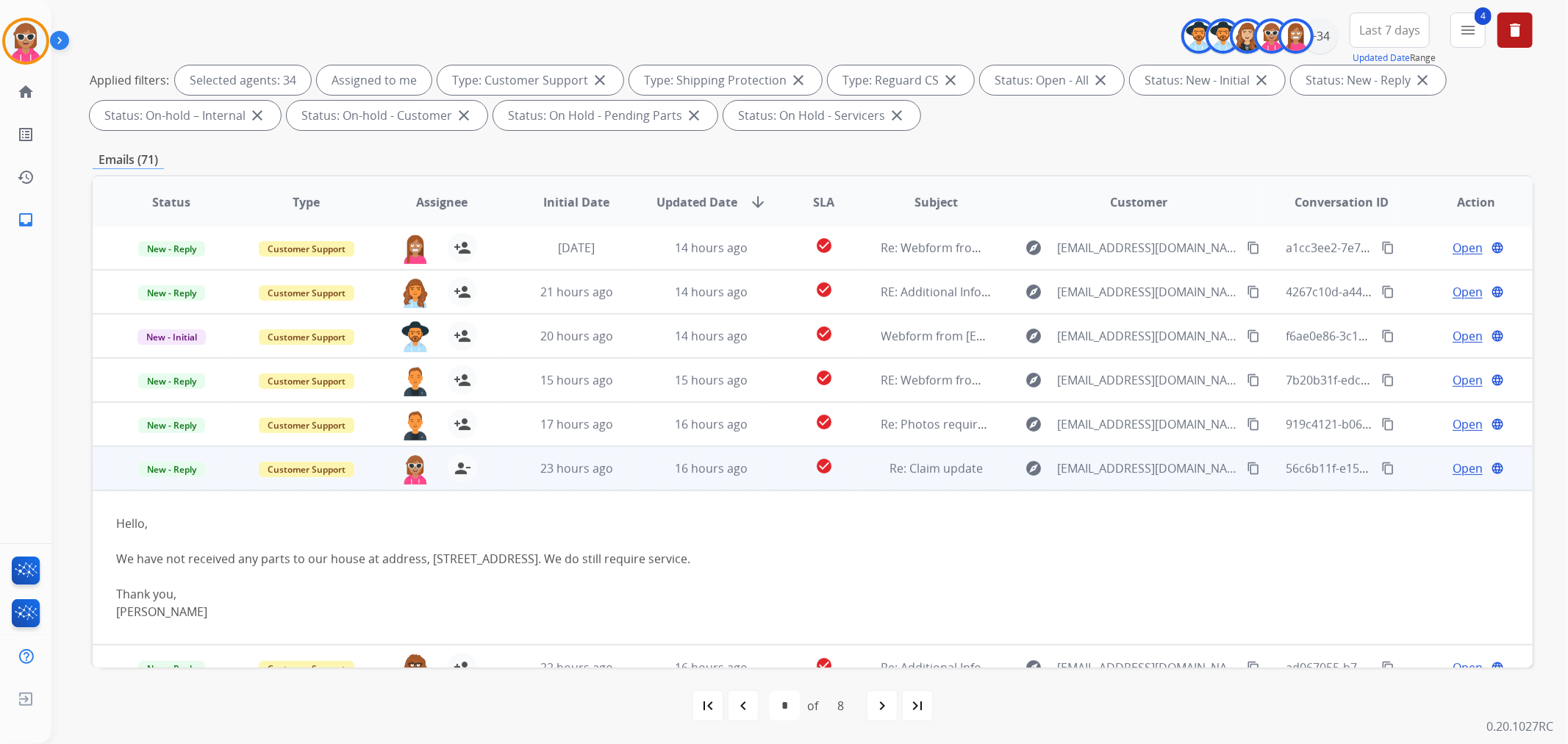
scroll to position [155, 0]
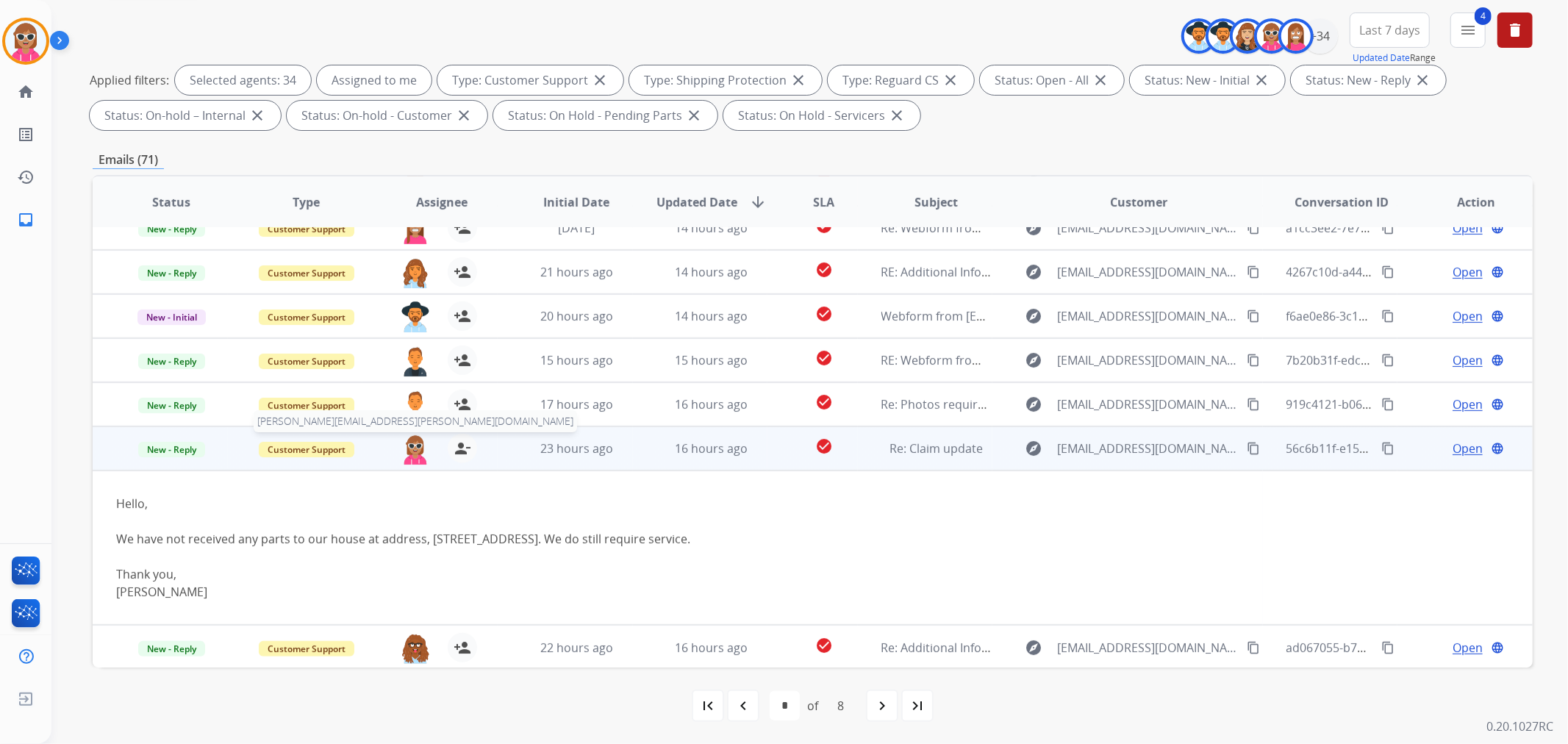
click at [411, 445] on img at bounding box center [416, 449] width 29 height 31
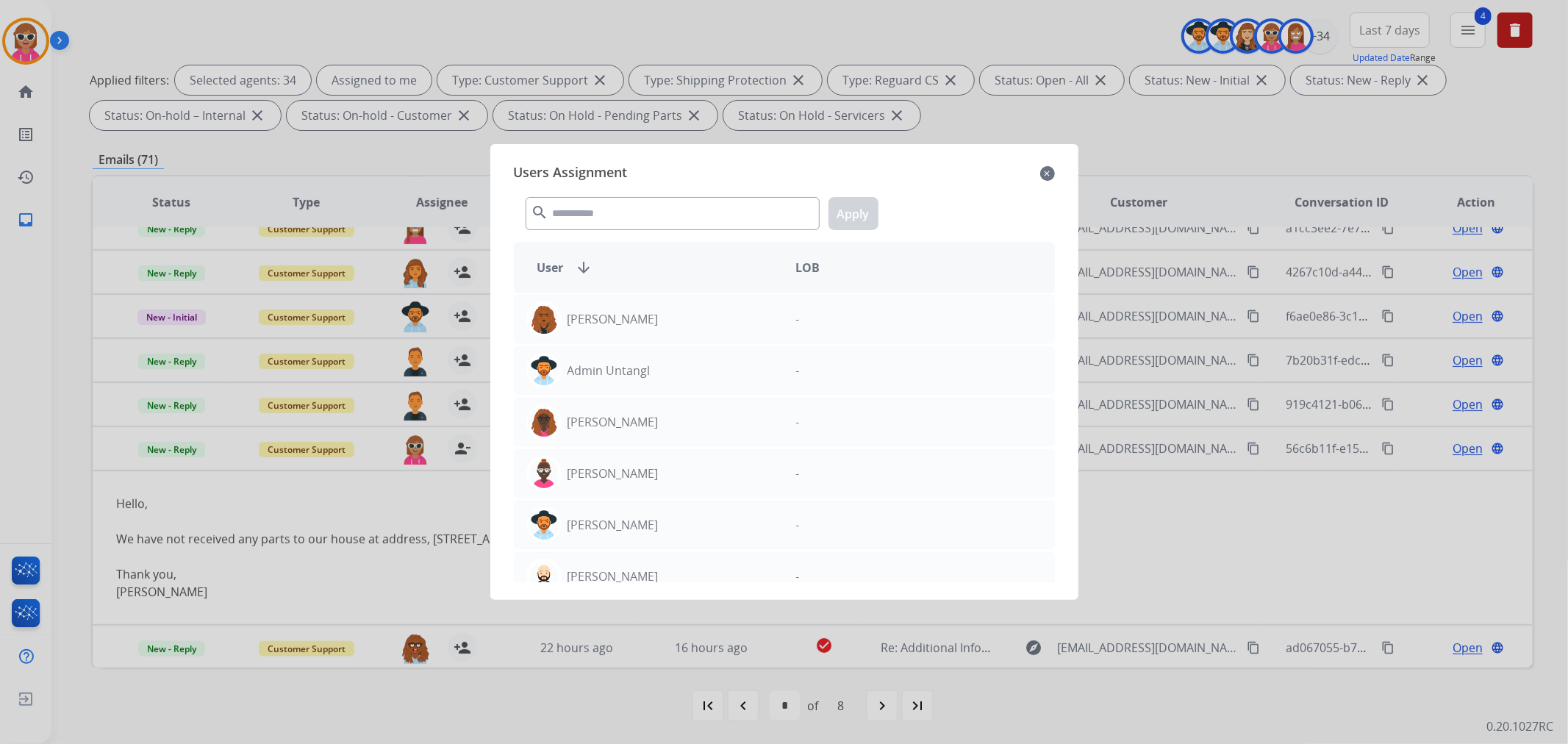
click at [604, 196] on div "search Apply" at bounding box center [784, 210] width 541 height 51
click at [604, 204] on input "text" at bounding box center [672, 213] width 294 height 33
click at [604, 206] on input "text" at bounding box center [672, 213] width 294 height 33
click at [612, 211] on input "text" at bounding box center [672, 213] width 294 height 33
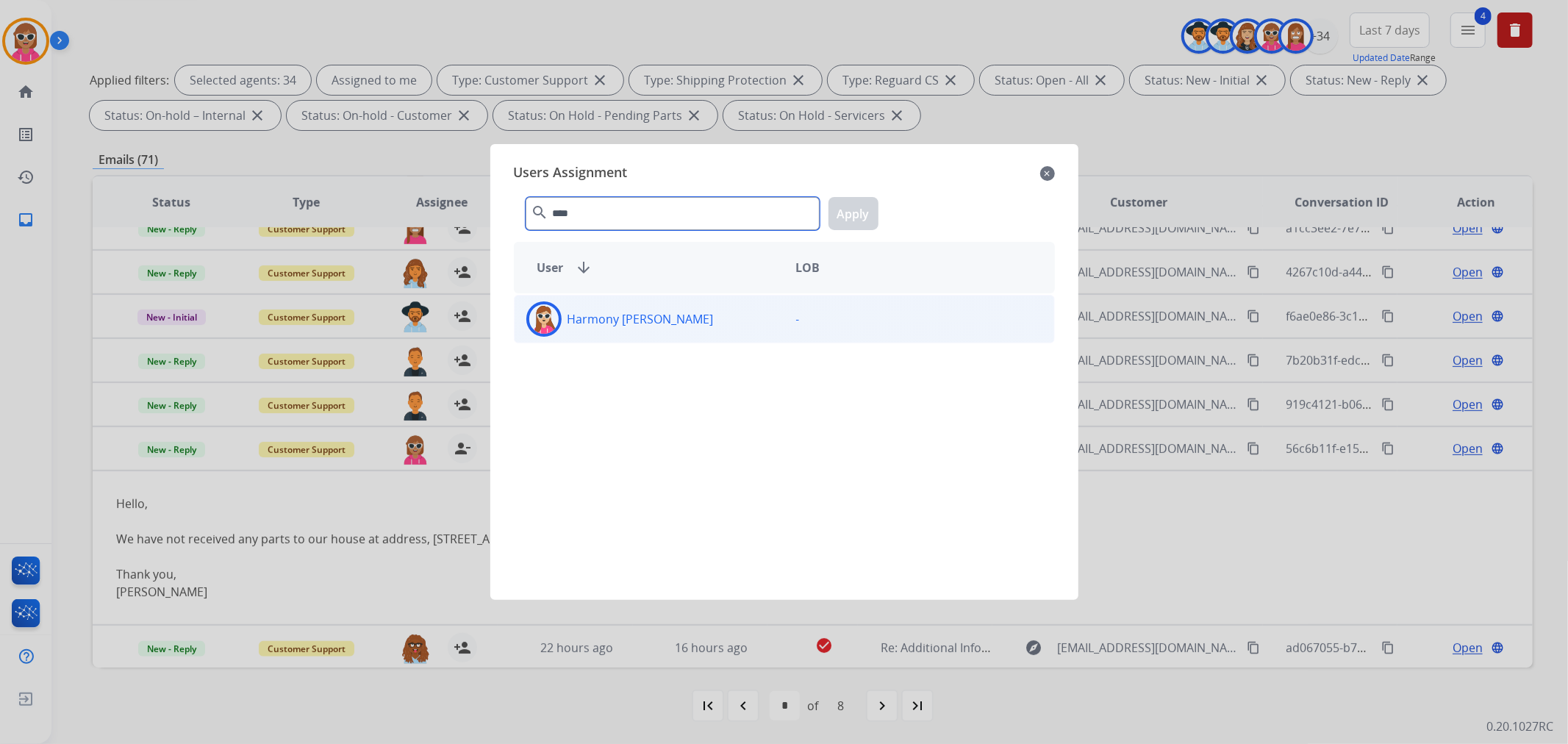
type input "****"
drag, startPoint x: 559, startPoint y: 326, endPoint x: 654, endPoint y: 300, distance: 98.5
click at [559, 325] on div at bounding box center [543, 319] width 35 height 35
click at [854, 206] on button "Apply" at bounding box center [854, 213] width 50 height 33
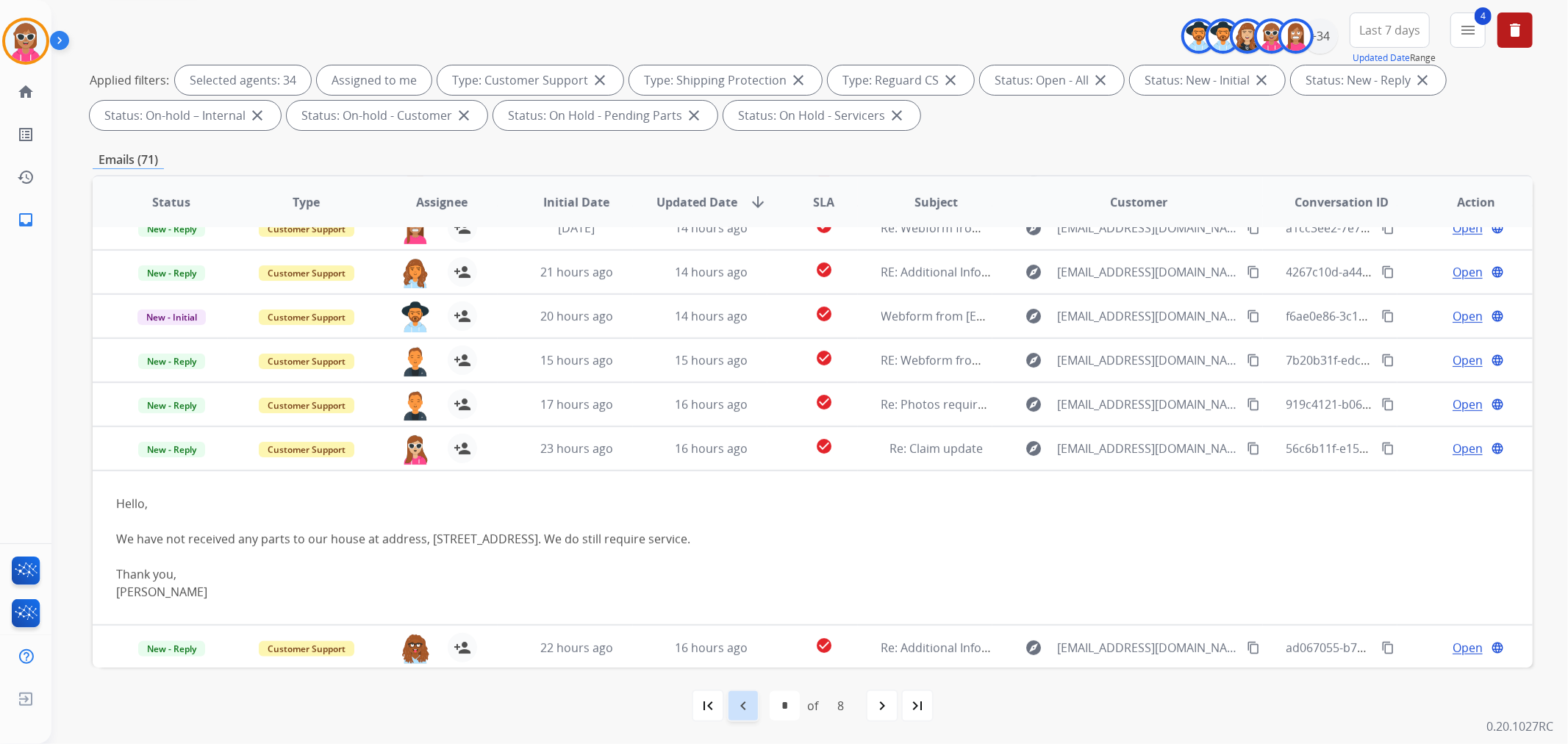
click at [747, 709] on mat-icon "navigate_before" at bounding box center [743, 706] width 17 height 17
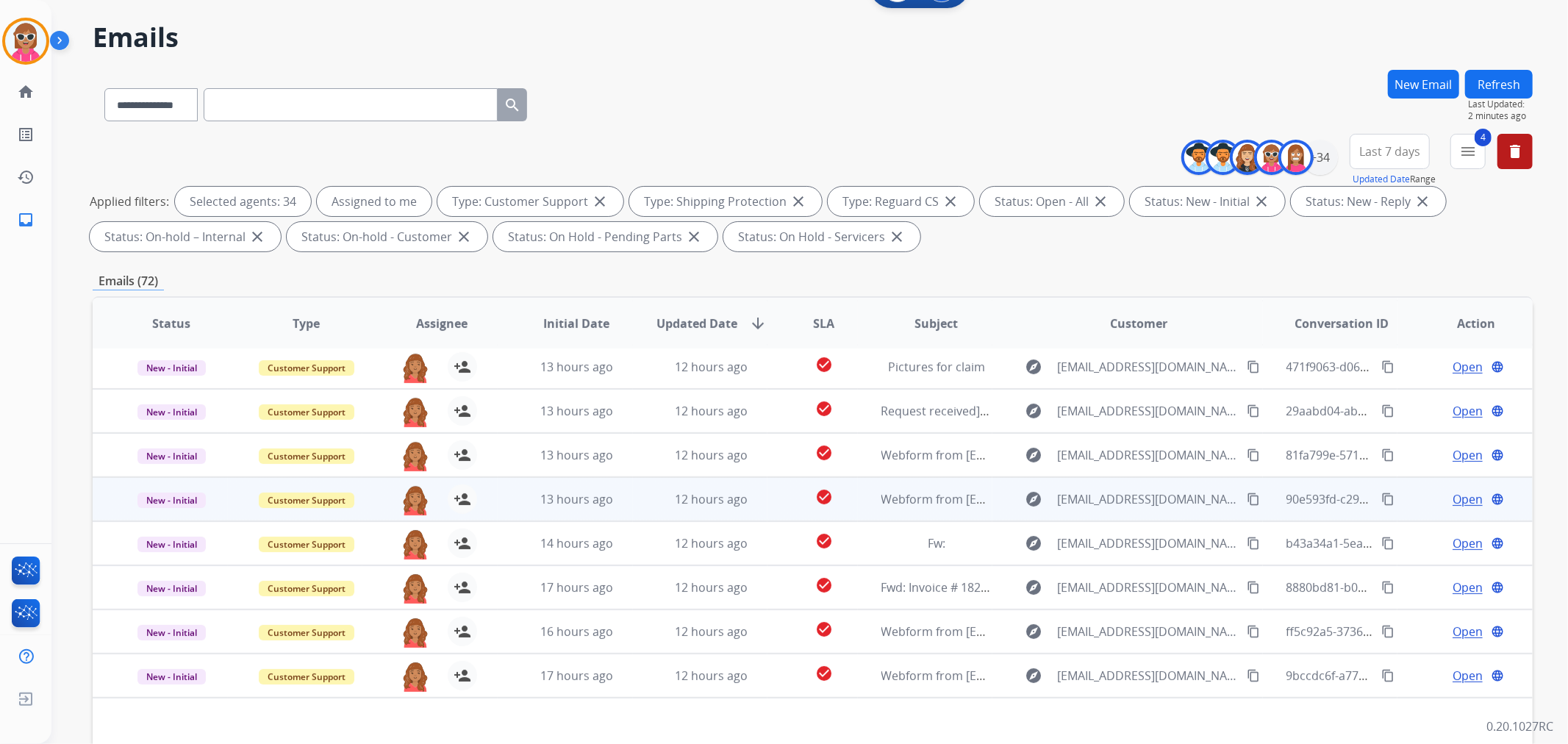
scroll to position [163, 0]
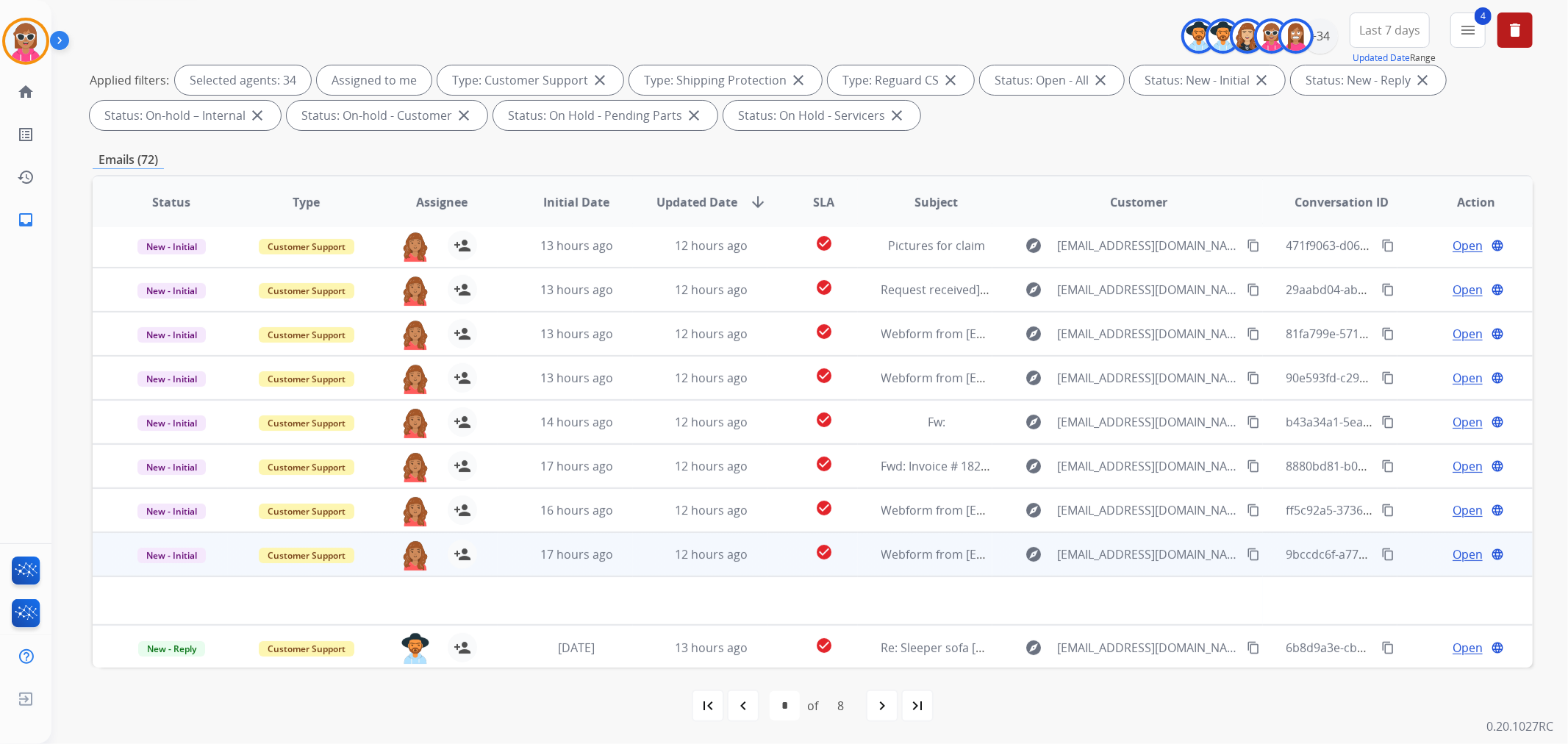
click at [642, 564] on td "12 hours ago" at bounding box center [701, 554] width 136 height 44
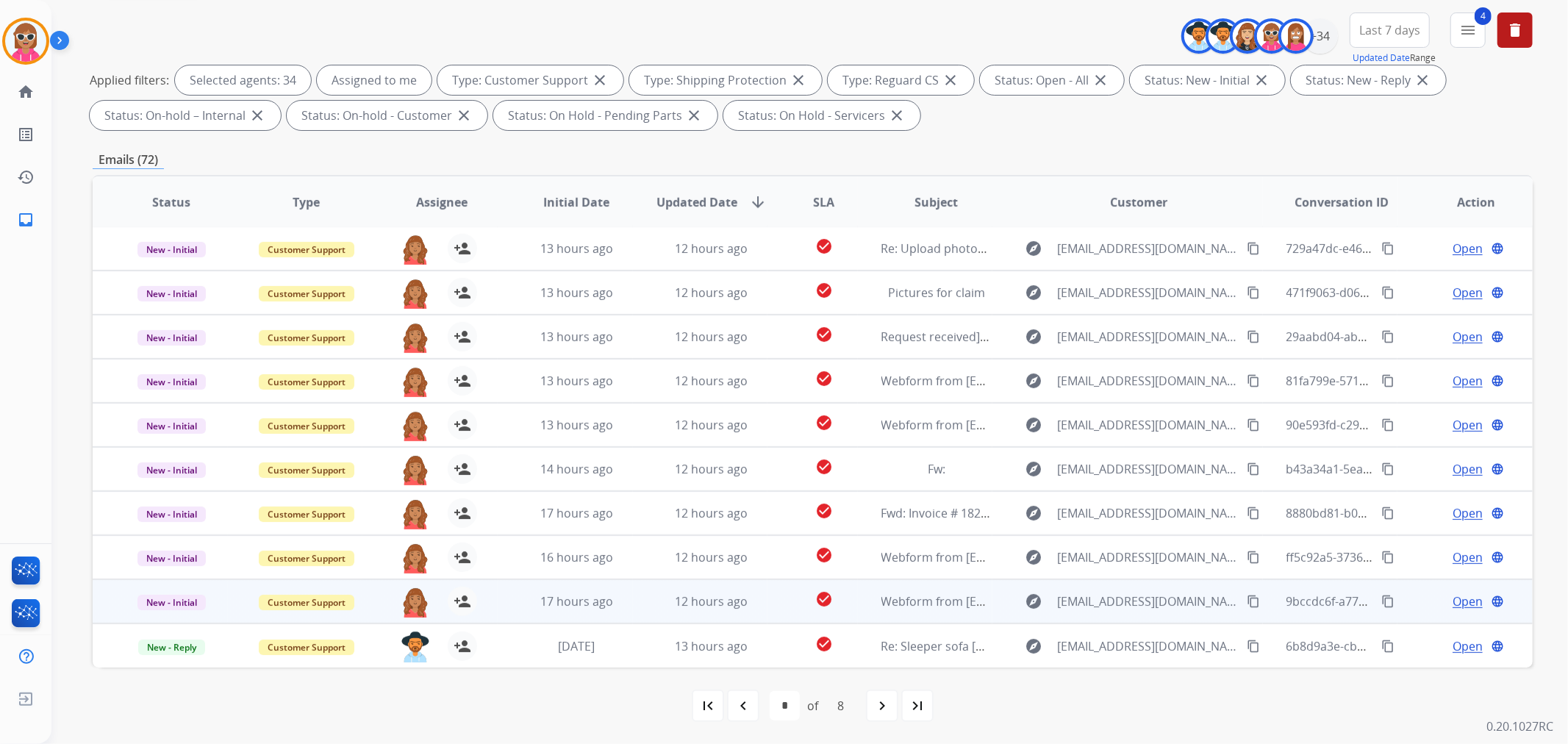
scroll to position [1, 0]
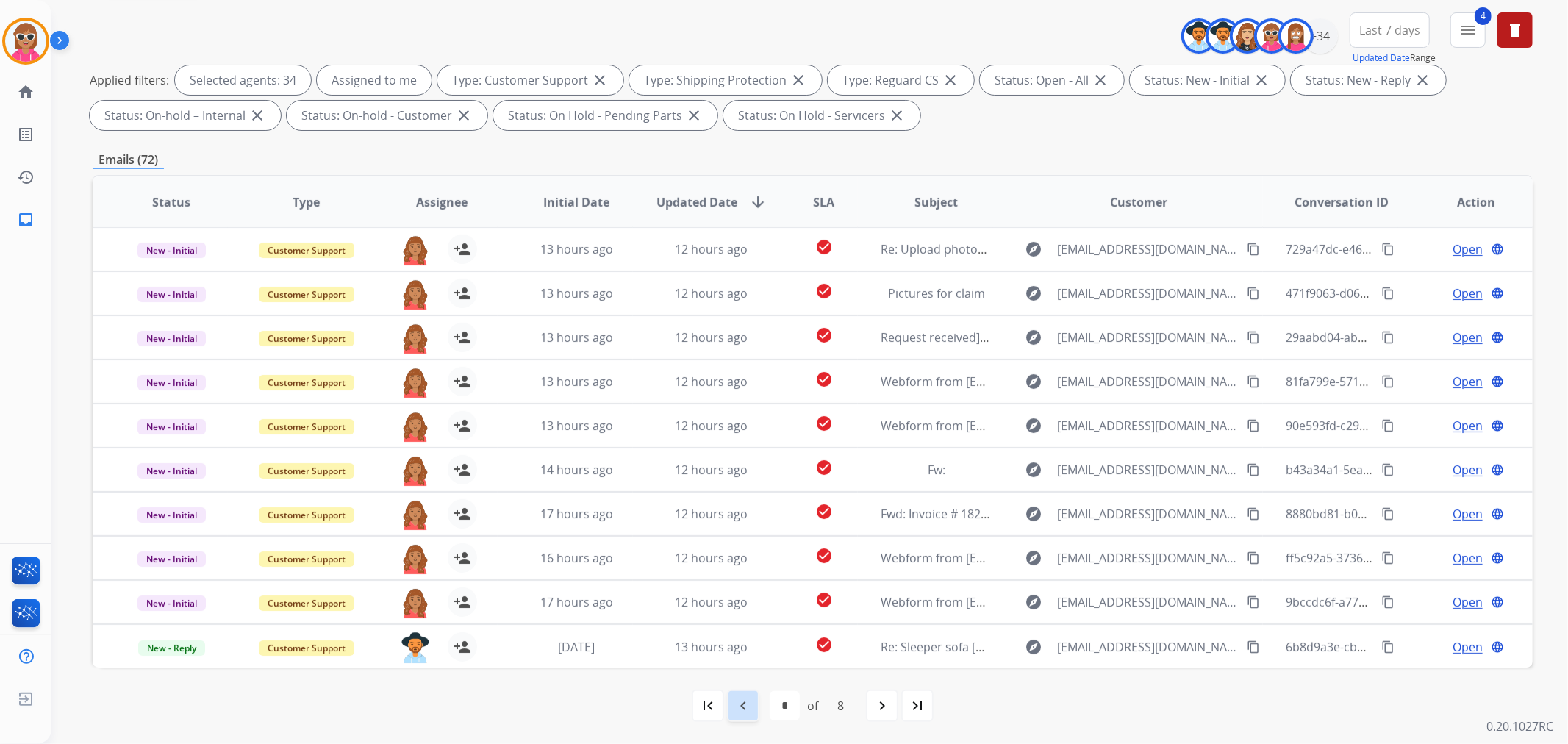
click at [751, 697] on mat-icon "navigate_before" at bounding box center [743, 706] width 17 height 17
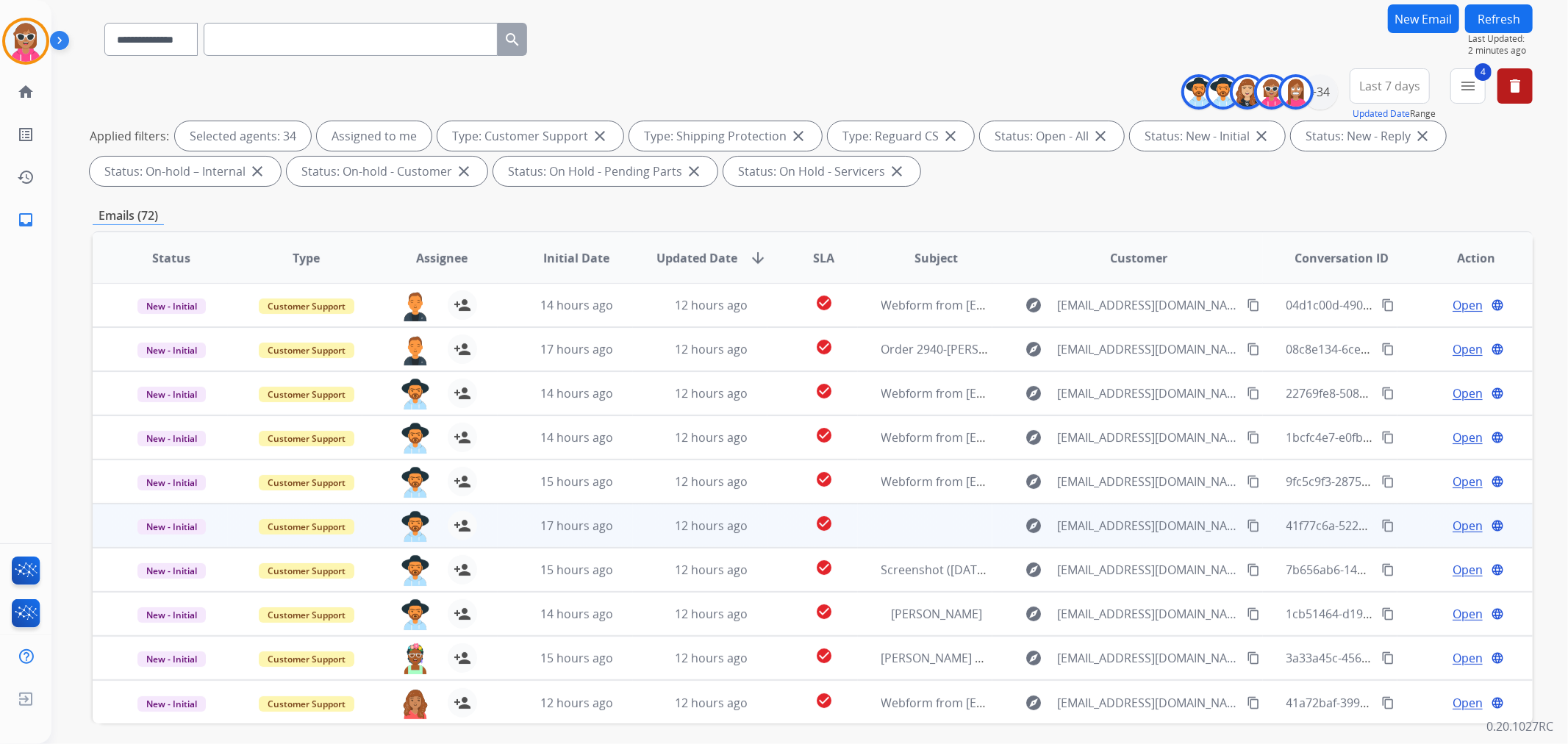
scroll to position [163, 0]
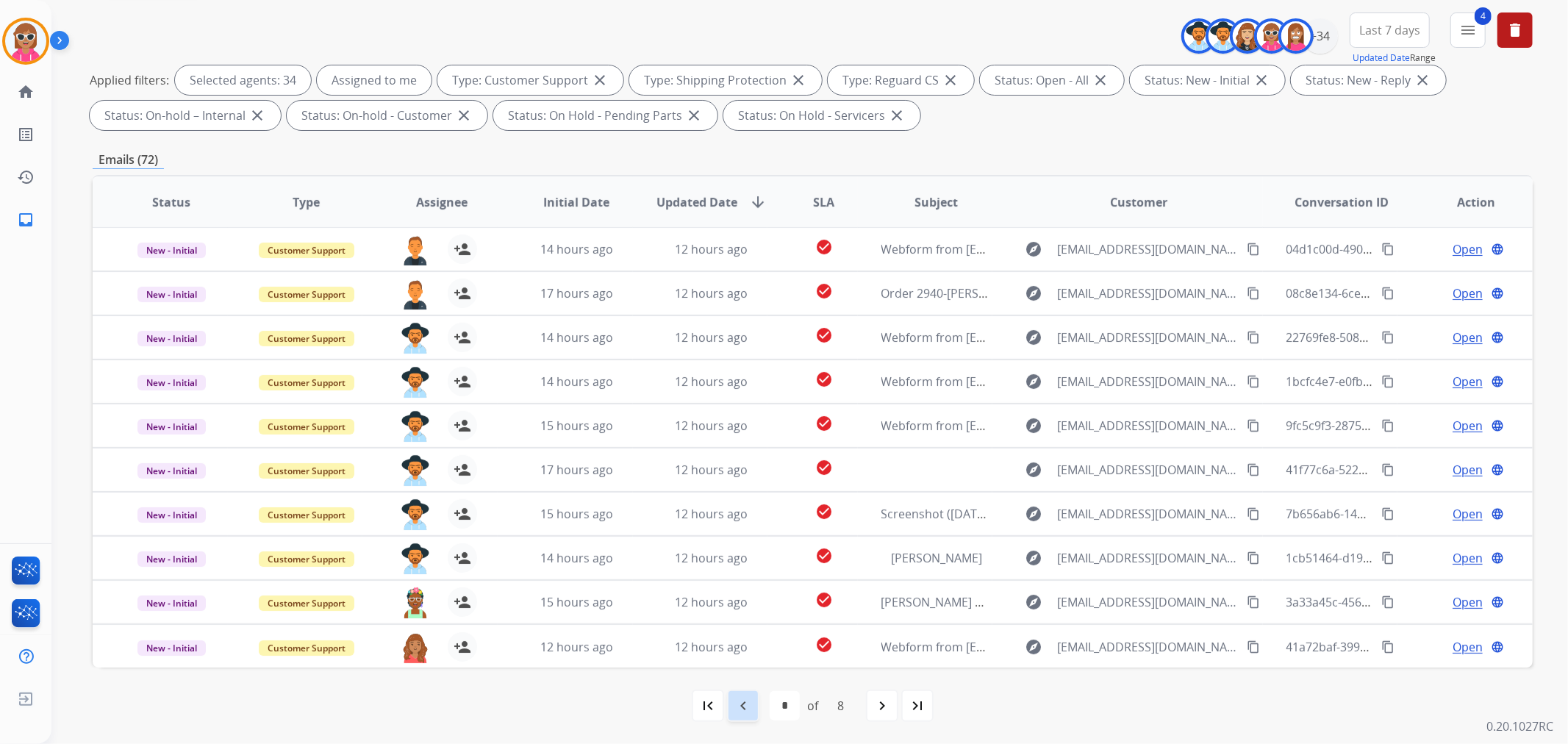
click at [752, 703] on mat-icon "navigate_before" at bounding box center [743, 706] width 17 height 17
click at [746, 703] on mat-icon "navigate_before" at bounding box center [743, 706] width 17 height 17
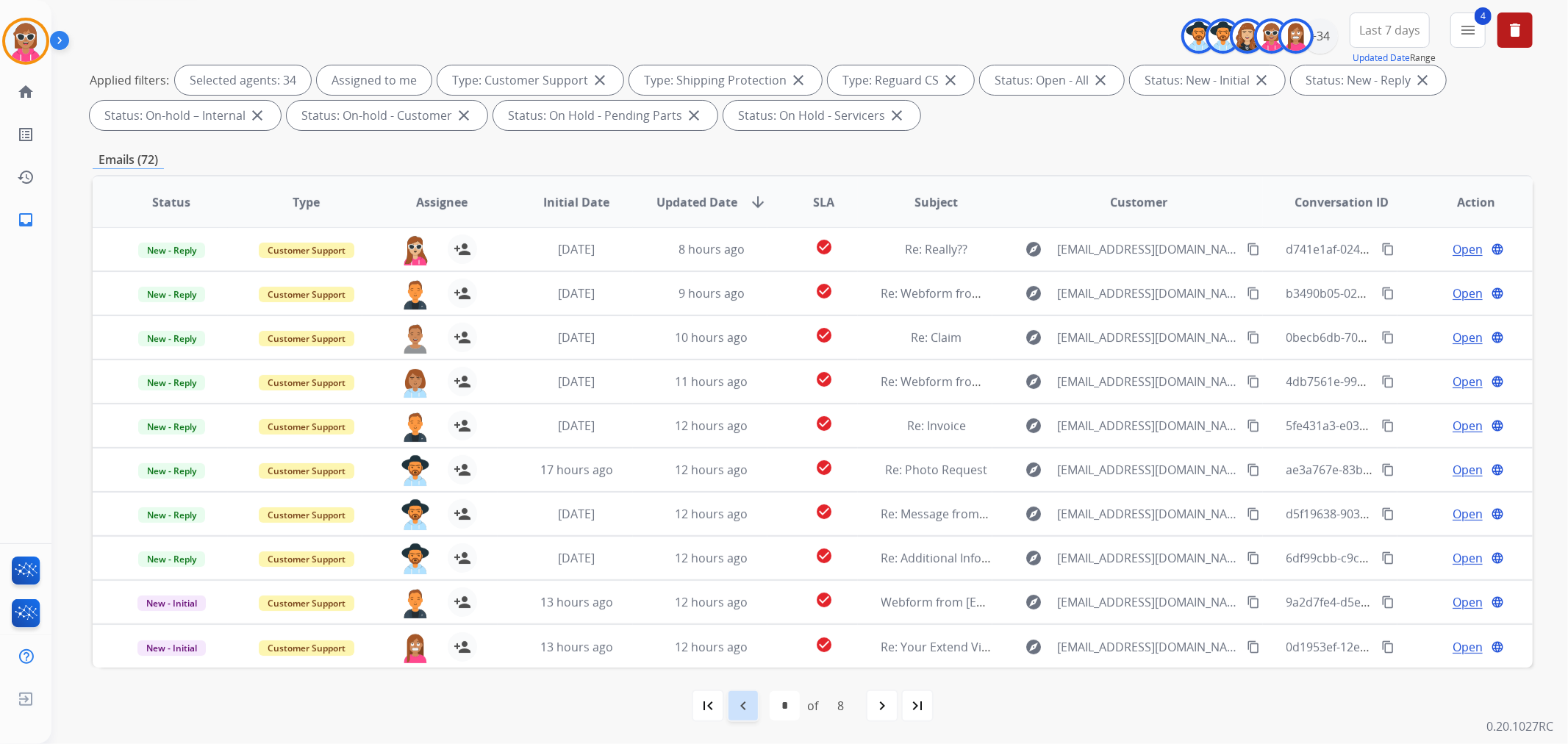
click at [756, 709] on div "navigate_before" at bounding box center [742, 705] width 32 height 32
select select "*"
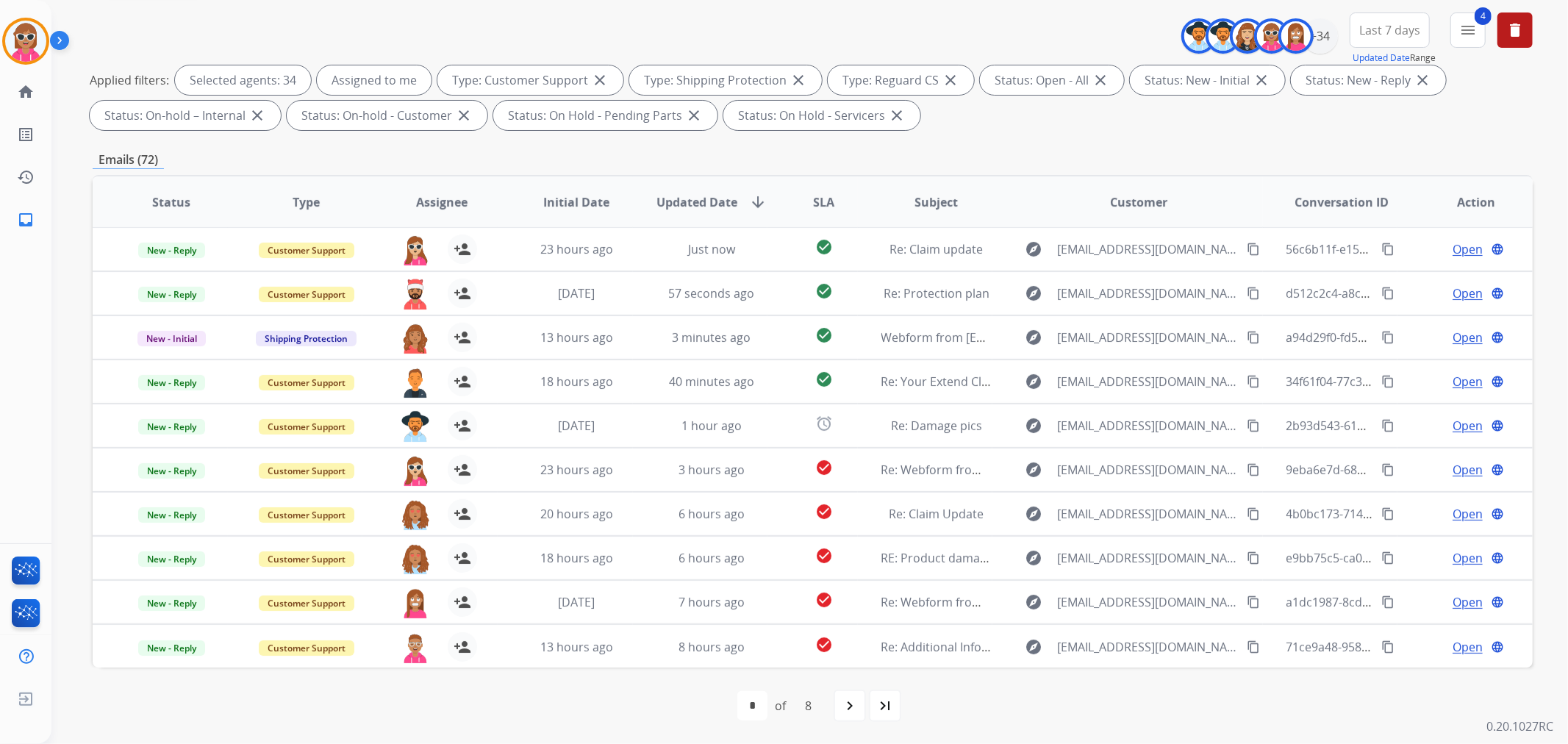
scroll to position [81, 0]
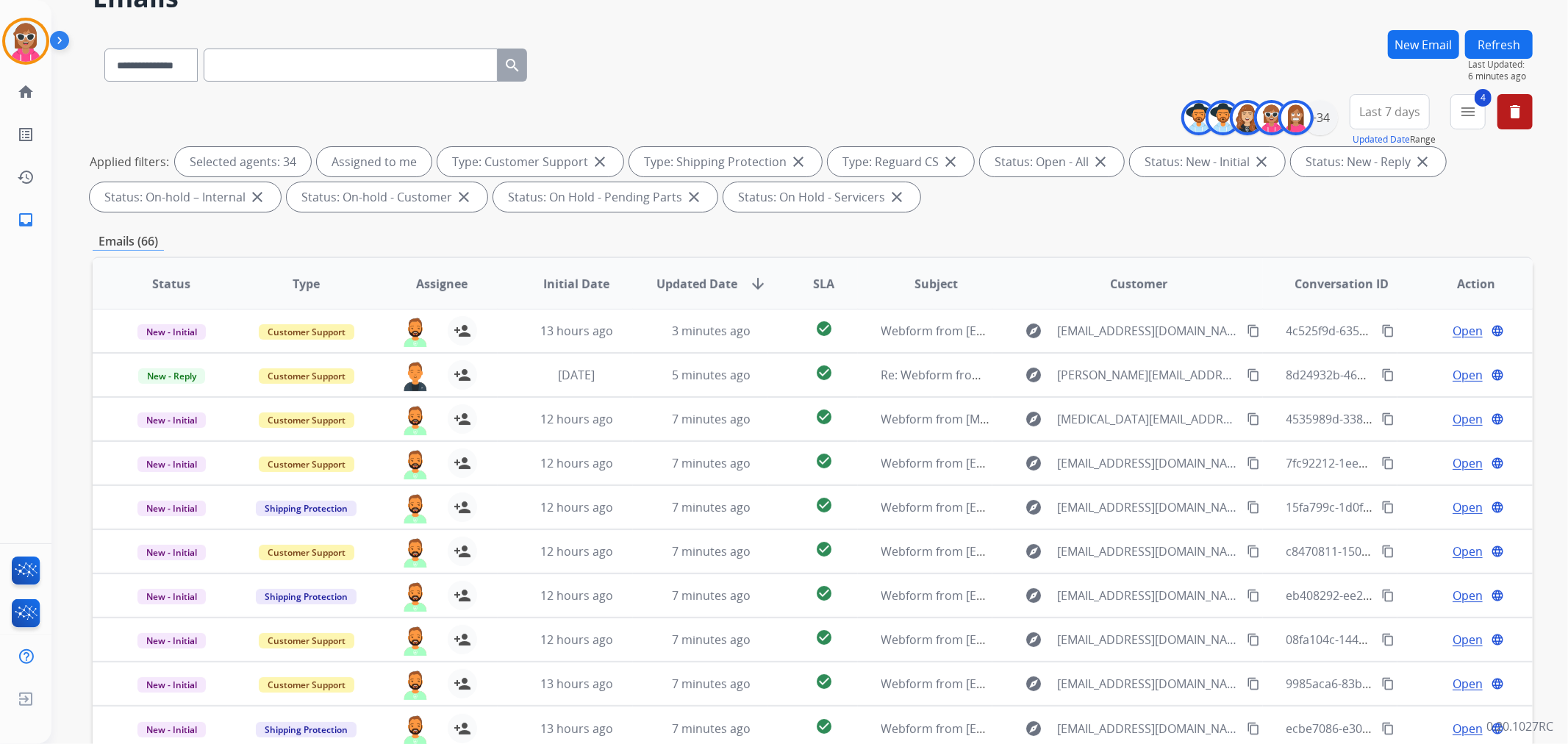
click at [333, 61] on input "text" at bounding box center [351, 65] width 294 height 33
paste input "**********"
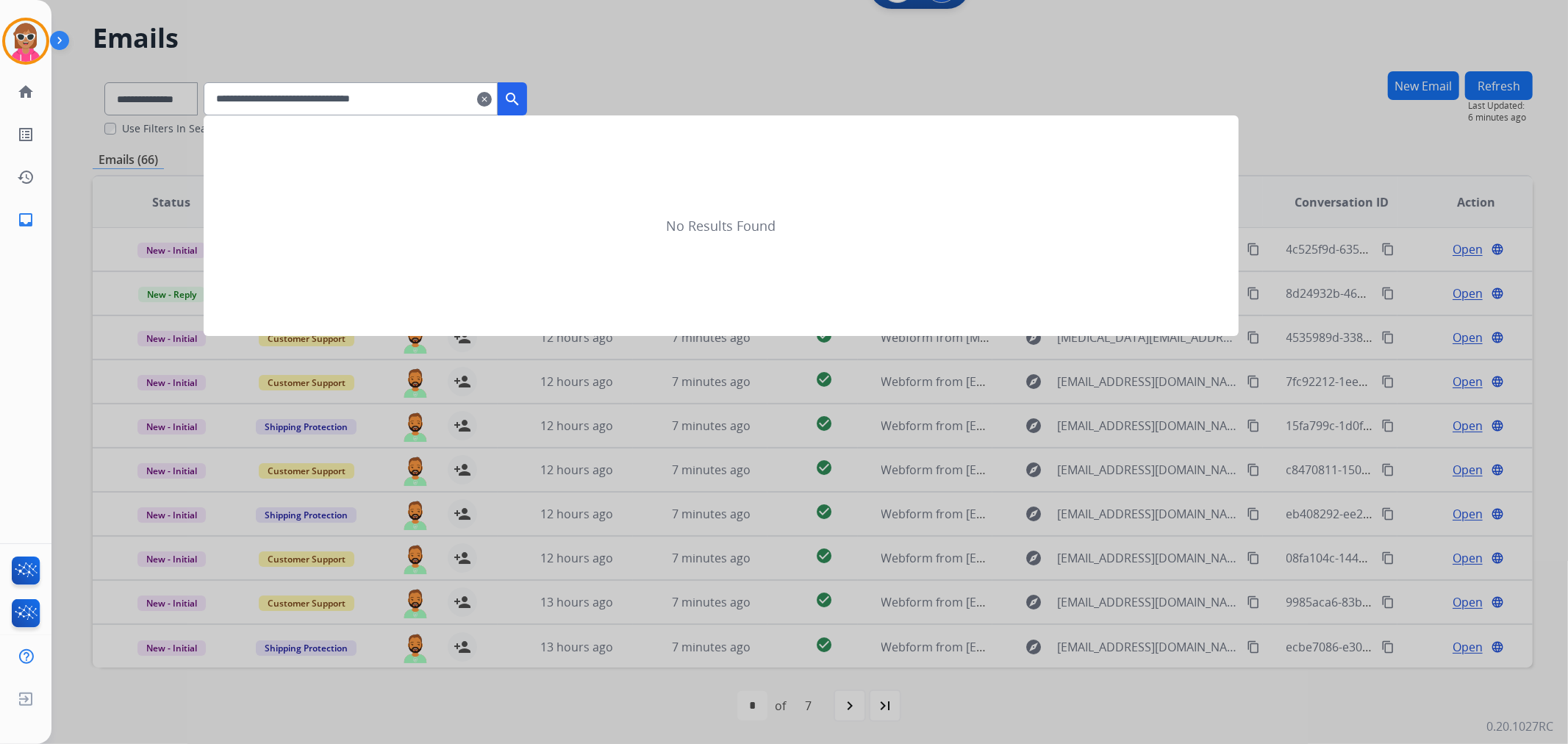
scroll to position [41, 0]
type input "**********"
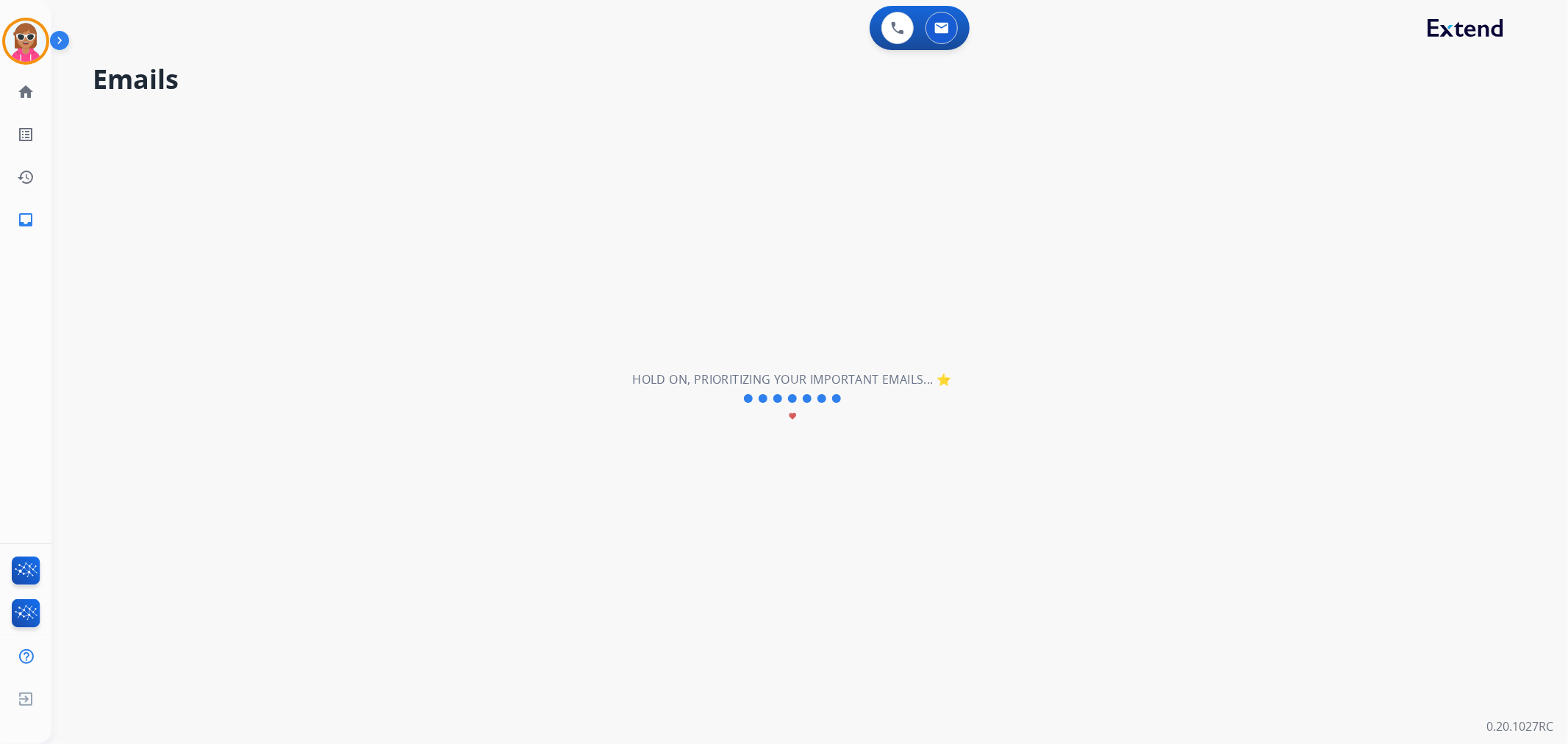
scroll to position [0, 0]
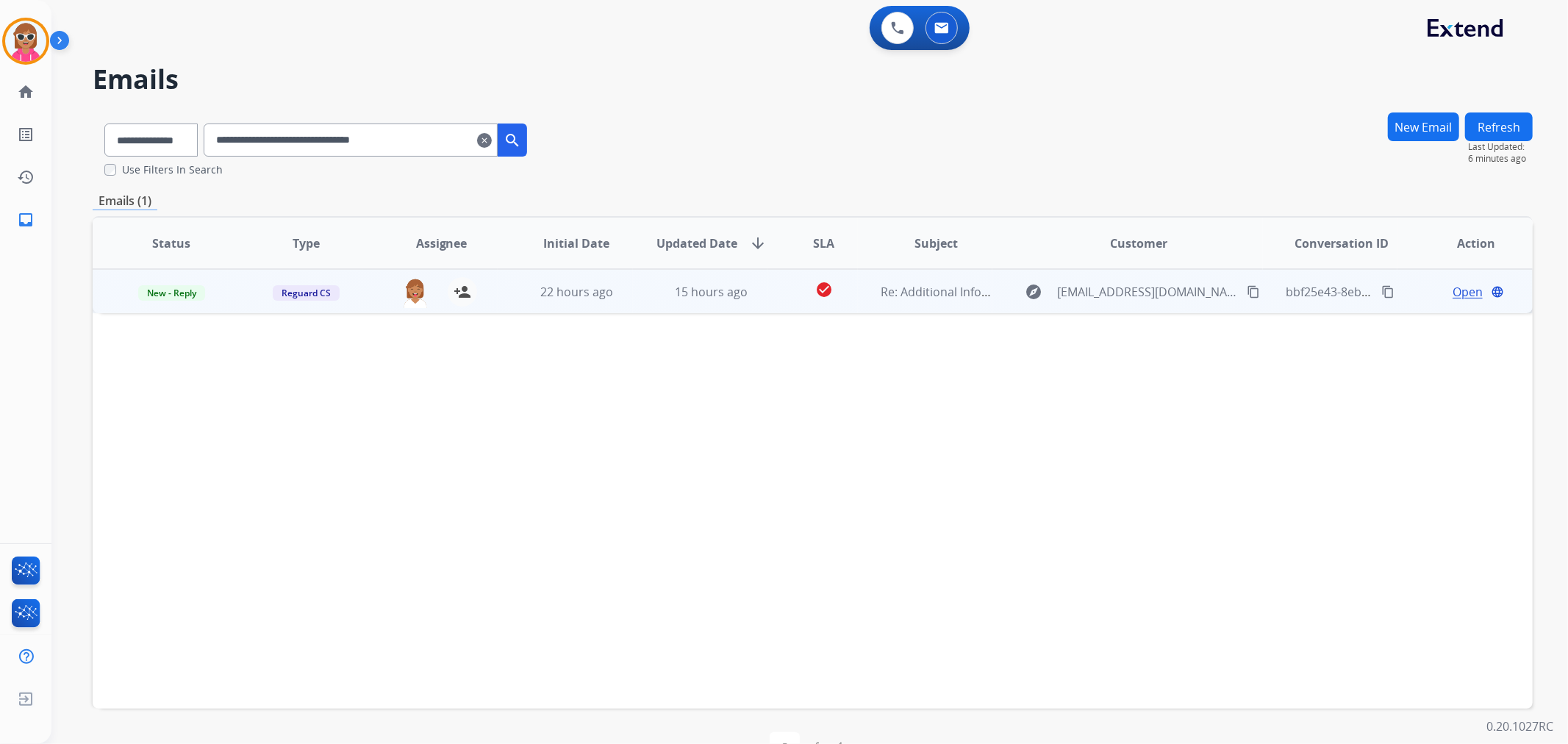
click at [518, 303] on td "22 hours ago" at bounding box center [565, 290] width 136 height 44
click at [1452, 283] on span "Open" at bounding box center [1467, 291] width 30 height 17
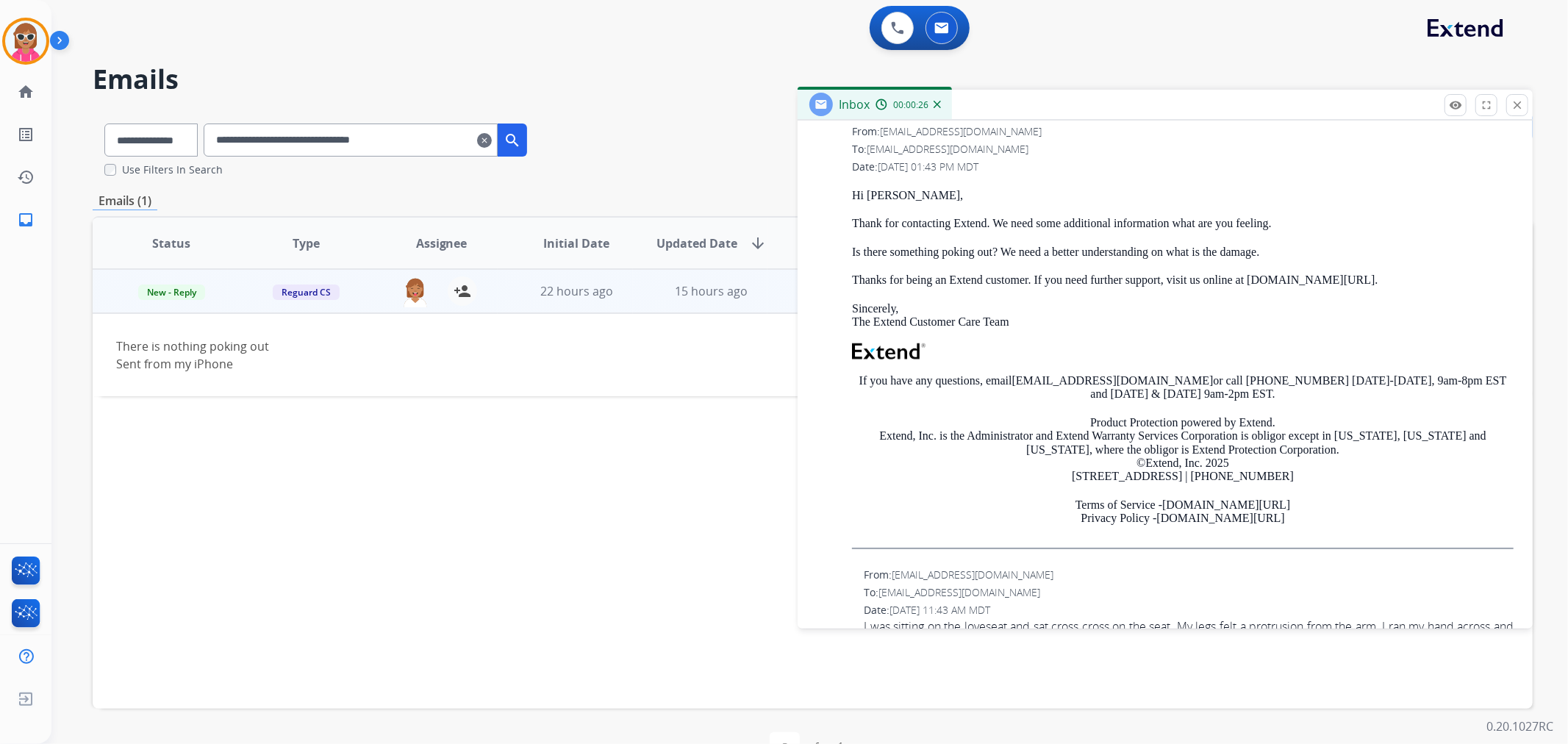
scroll to position [1143, 0]
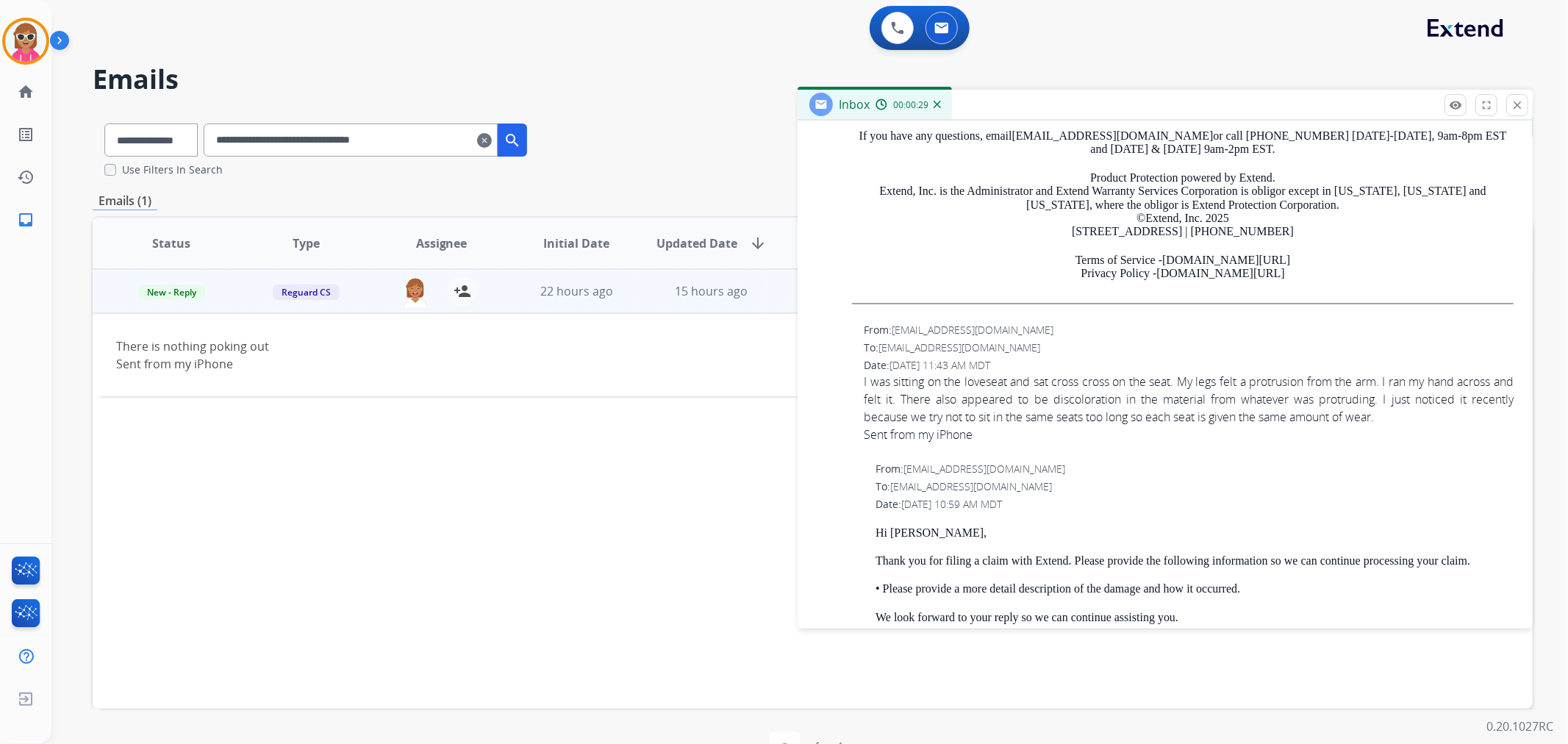
drag, startPoint x: 836, startPoint y: 348, endPoint x: 847, endPoint y: 362, distance: 17.8
click at [836, 348] on div "From: [EMAIL_ADDRESS][DOMAIN_NAME] To: [EMAIL_ADDRESS][DOMAIN_NAME] Date: [DATE…" at bounding box center [1165, 389] width 700 height 136
